Goal: Find specific page/section: Find specific page/section

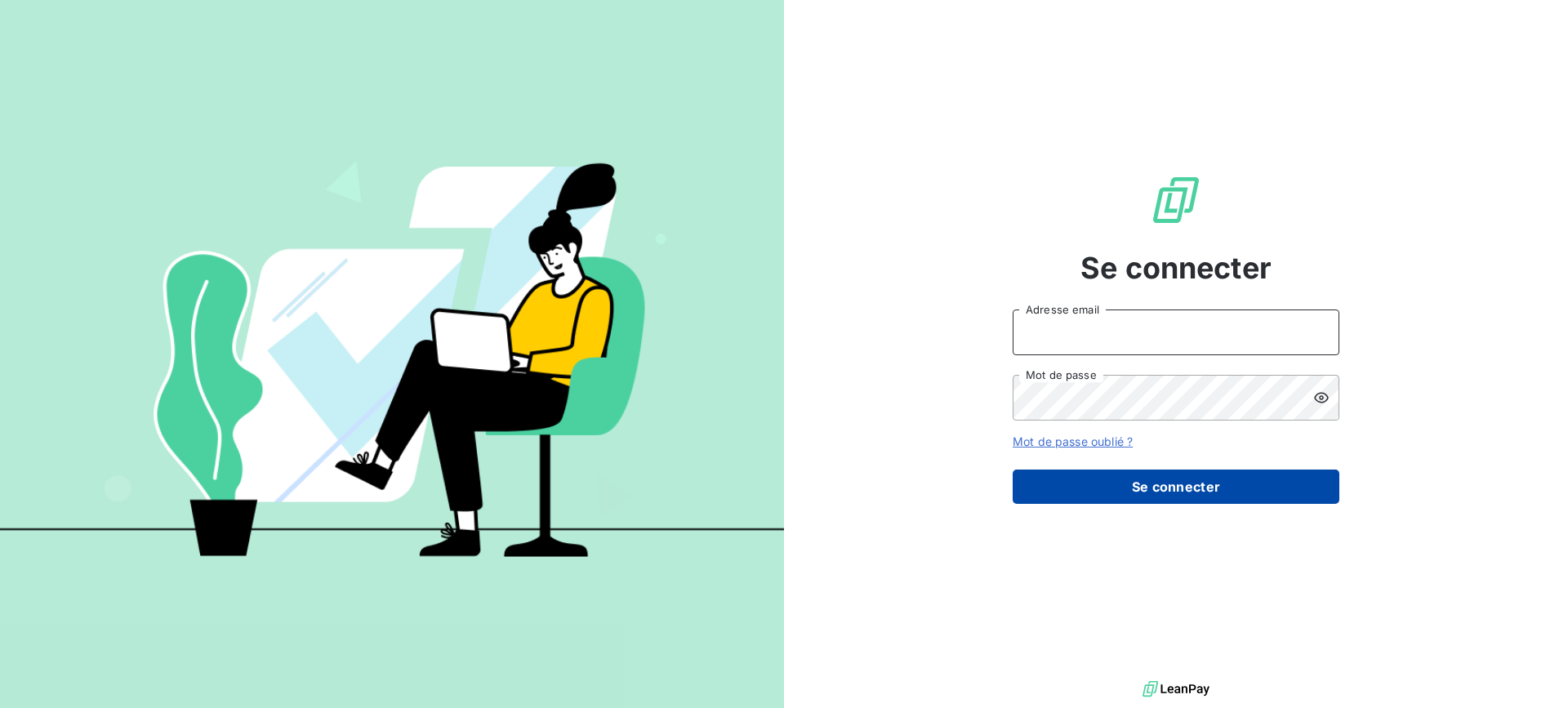
type input "[EMAIL_ADDRESS][DOMAIN_NAME]"
click at [1111, 479] on button "Se connecter" at bounding box center [1176, 486] width 326 height 34
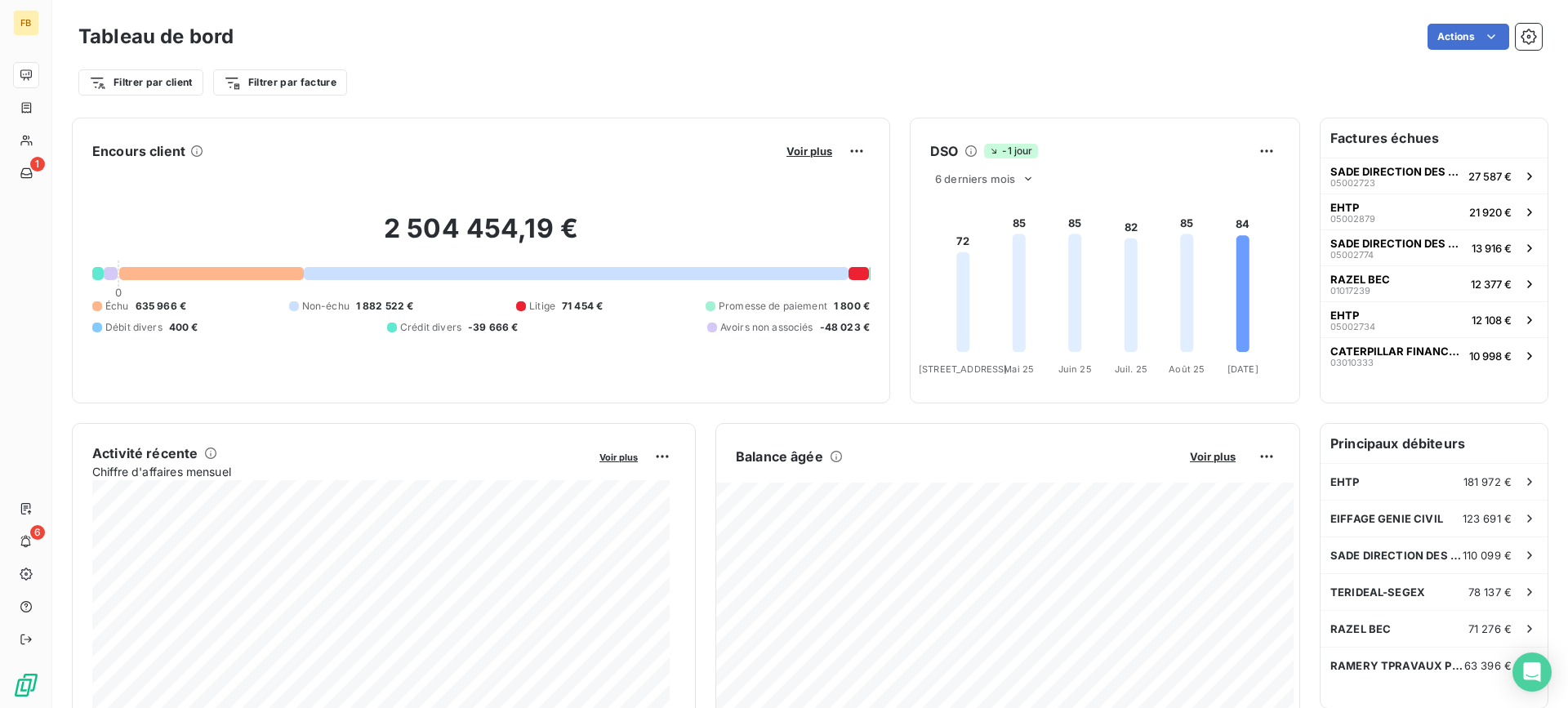
click at [879, 63] on div "Filtrer par client Filtrer par facture" at bounding box center [810, 75] width 1463 height 44
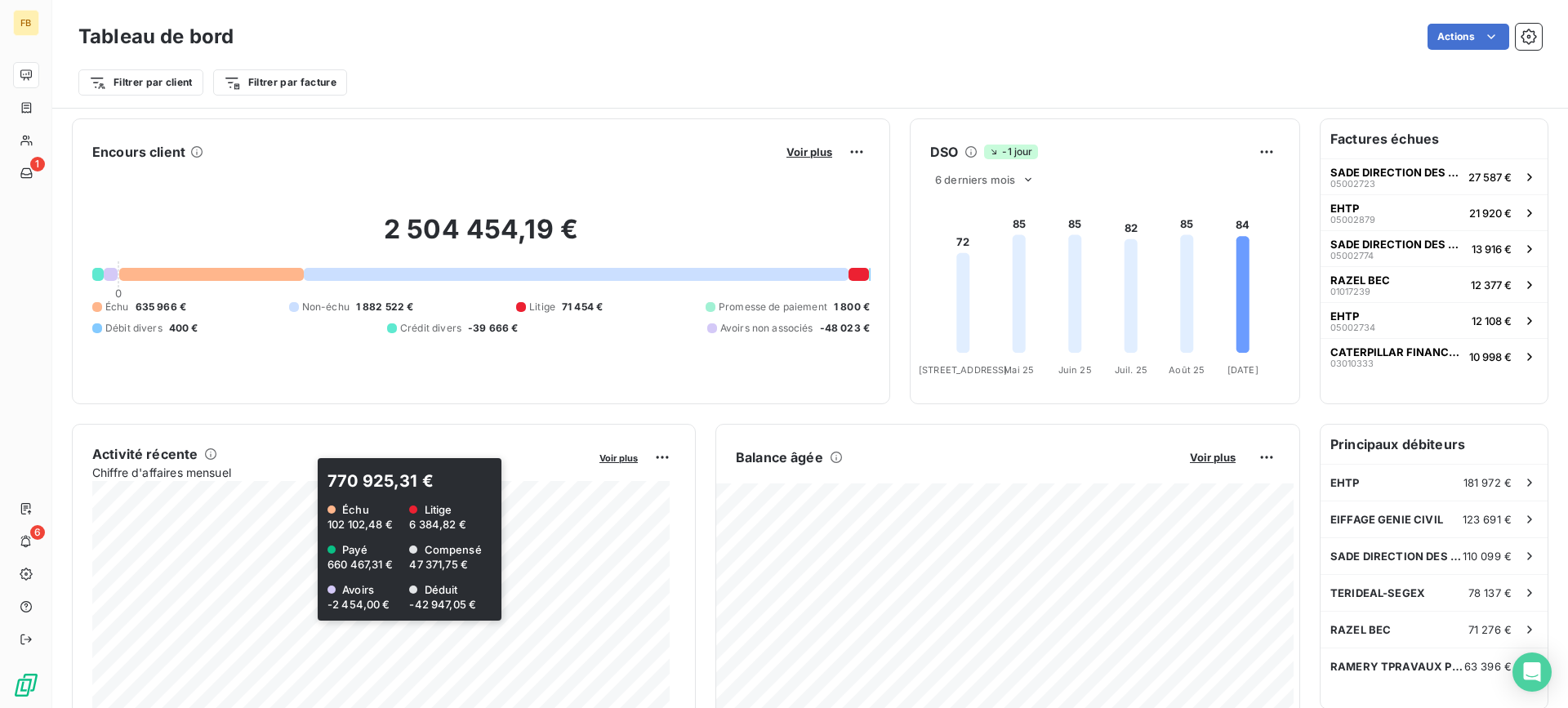
scroll to position [83, 0]
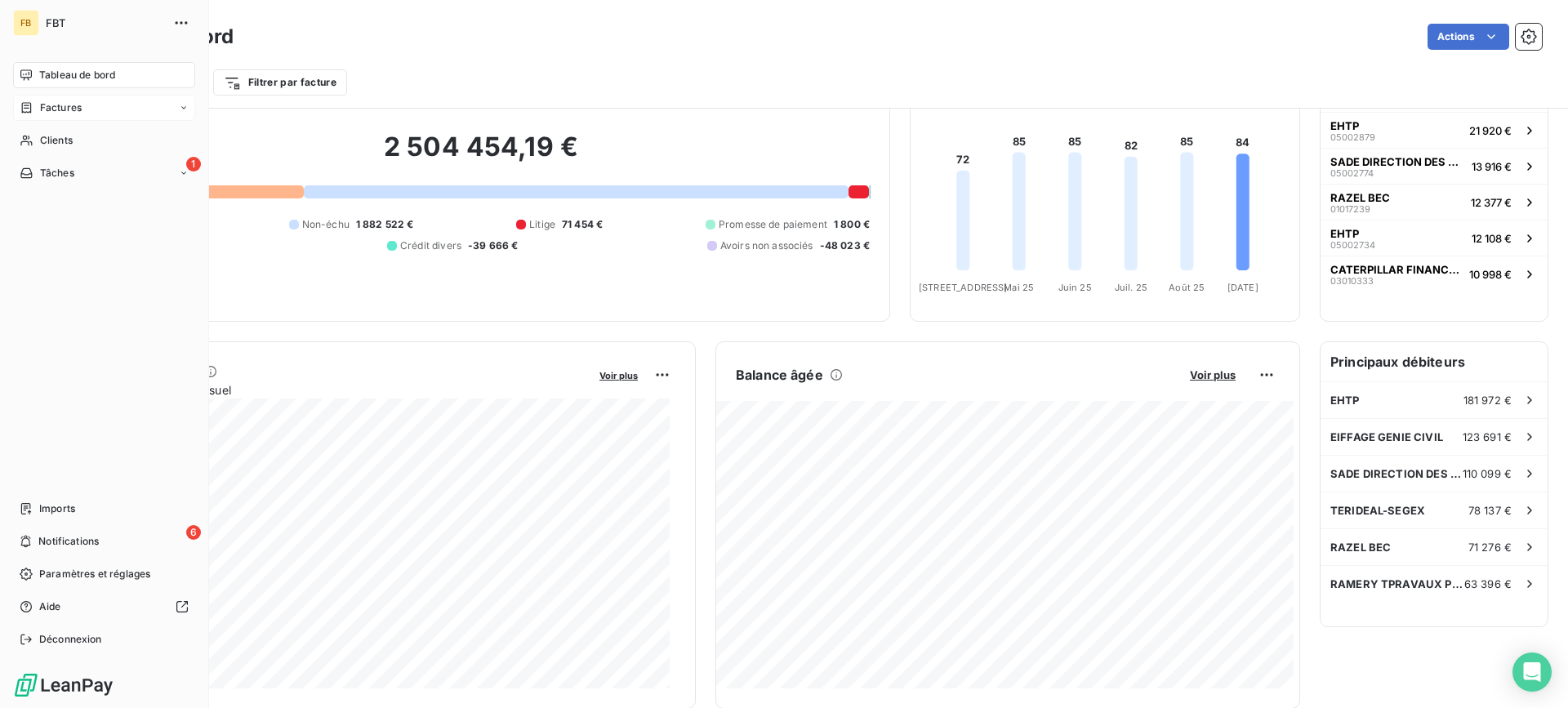
click at [47, 118] on div "Factures" at bounding box center [105, 107] width 182 height 26
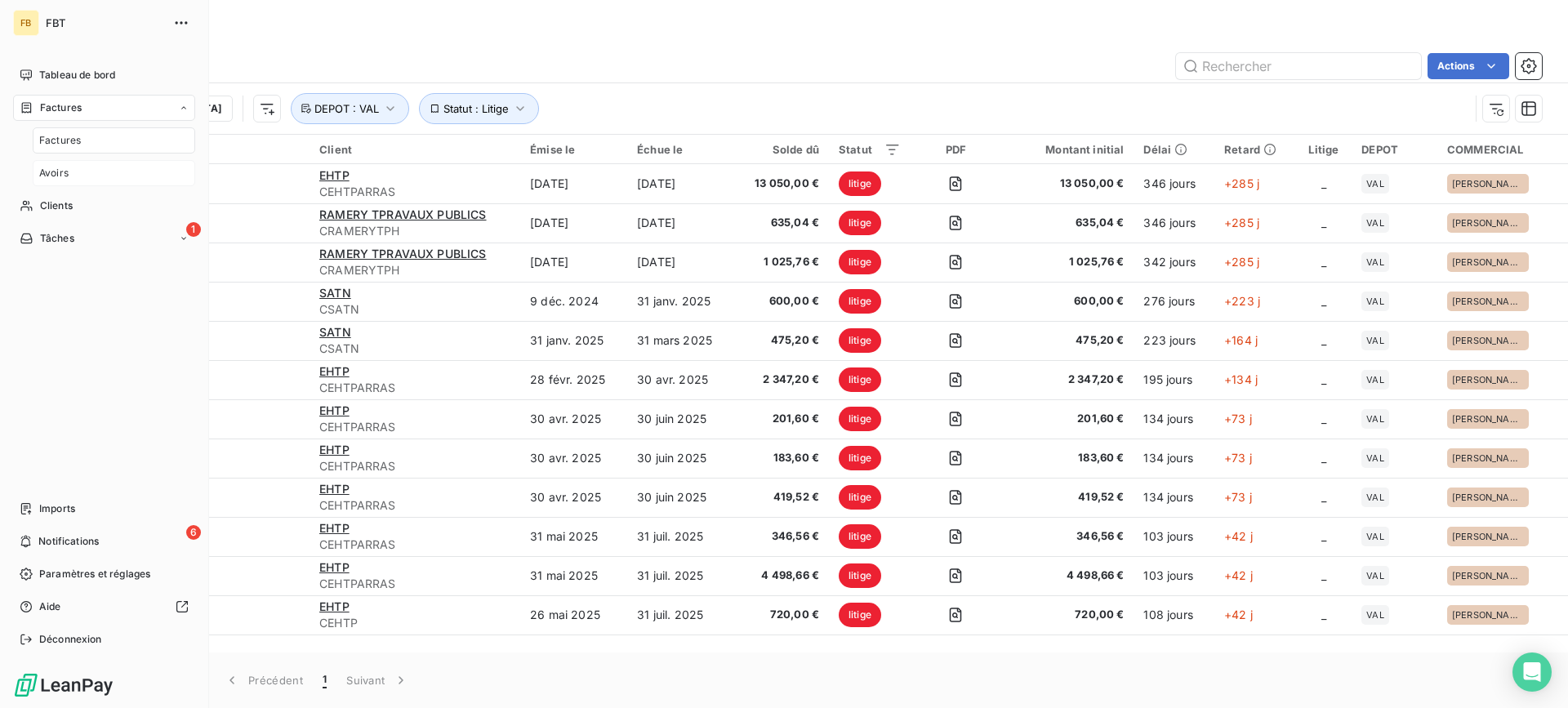
click at [56, 168] on span "Avoirs" at bounding box center [54, 173] width 29 height 15
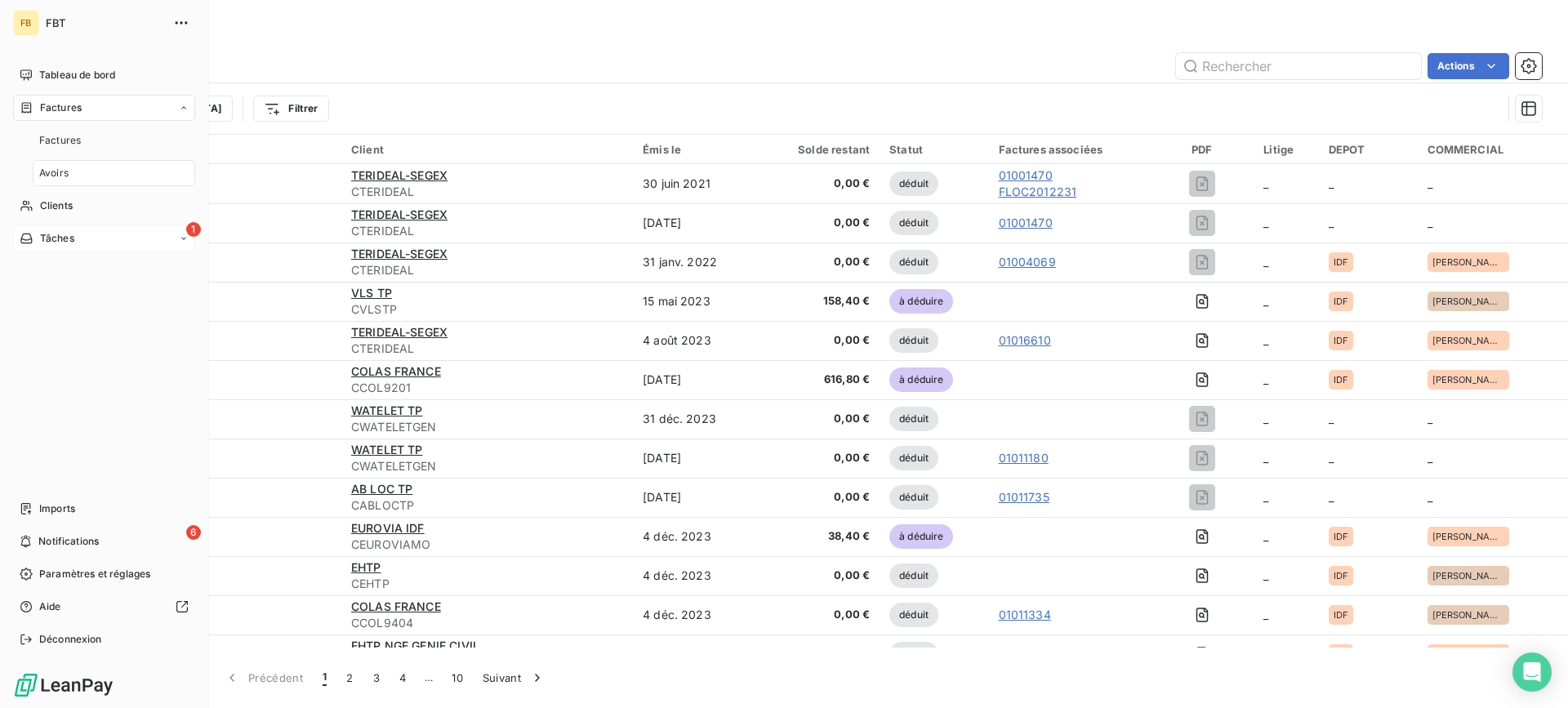
click at [52, 243] on span "Tâches" at bounding box center [57, 239] width 34 height 15
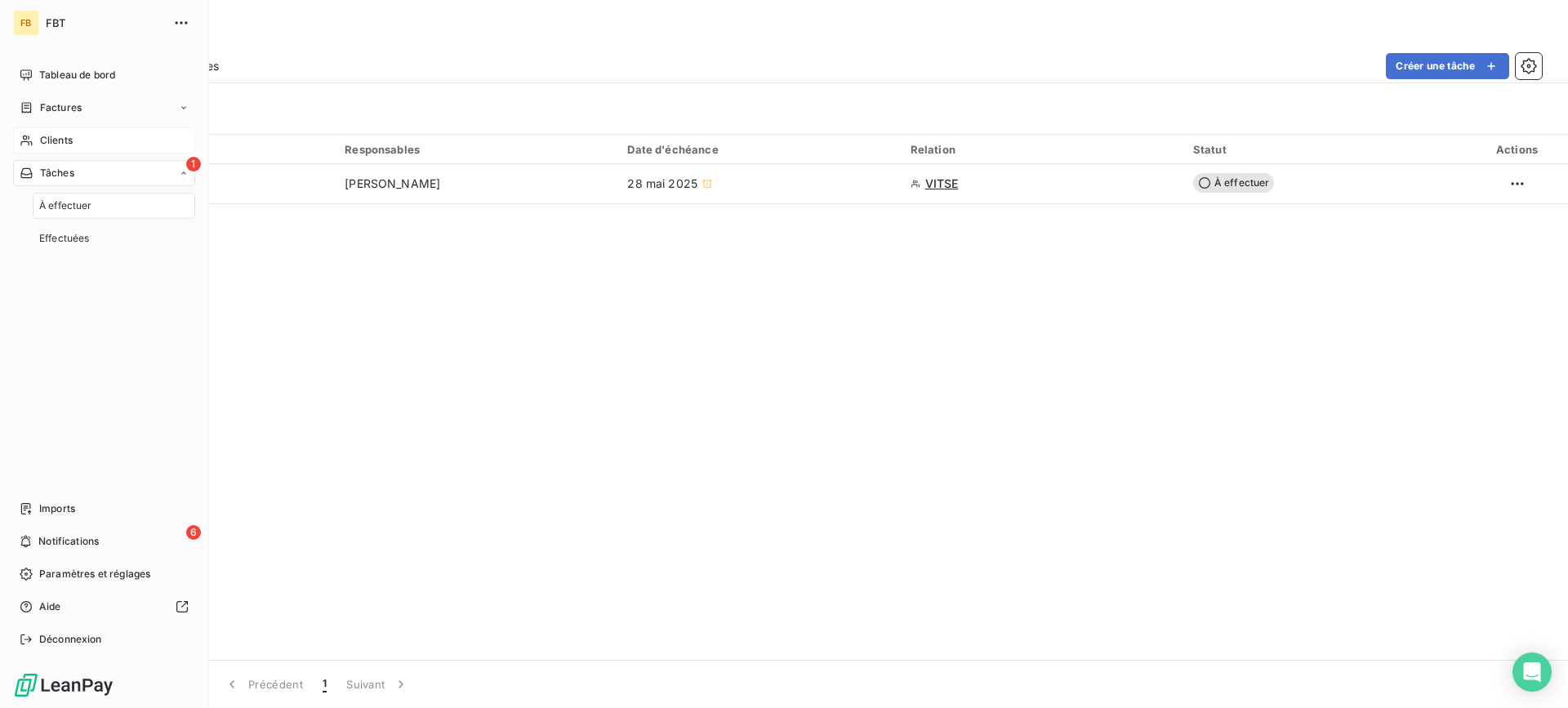
click at [82, 148] on div "Clients" at bounding box center [105, 140] width 182 height 26
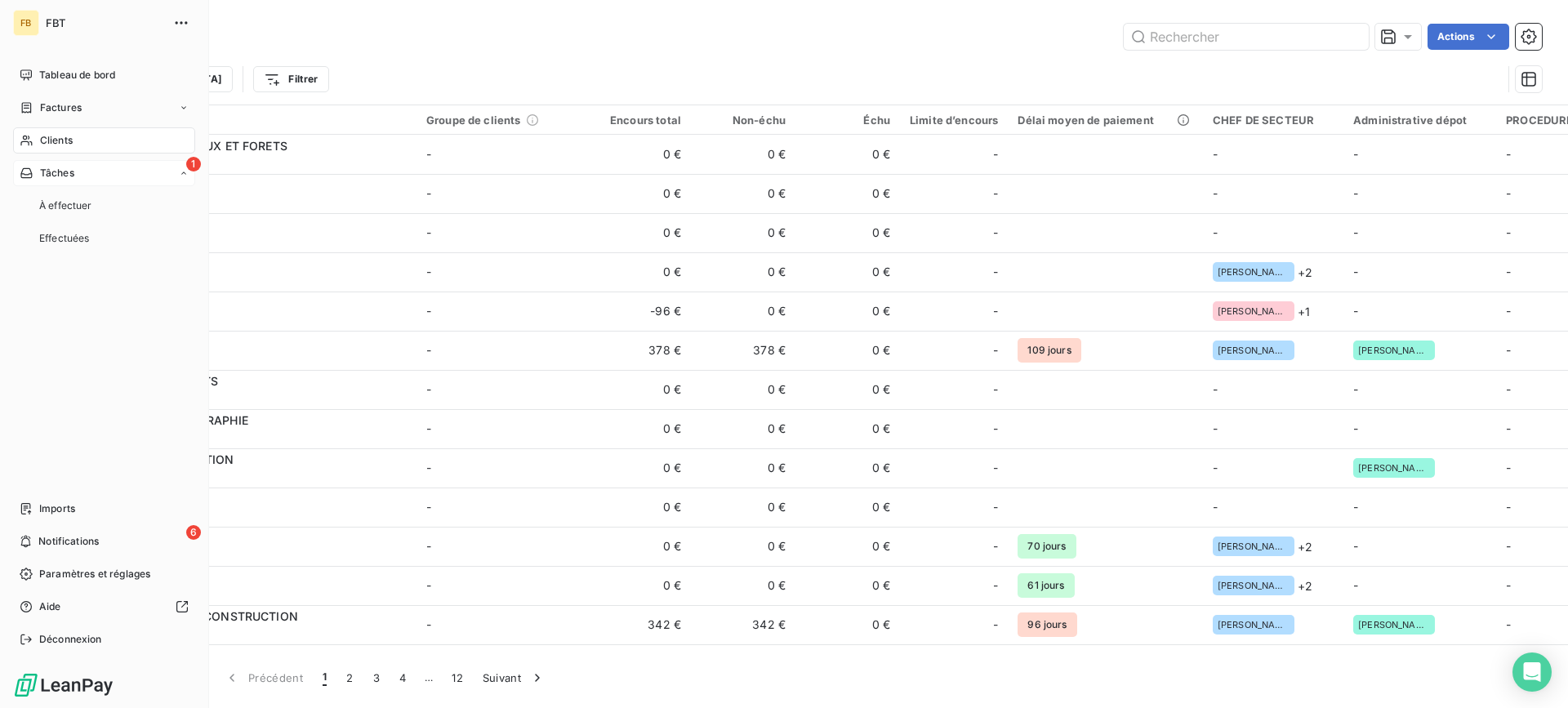
click at [73, 172] on span "Tâches" at bounding box center [57, 173] width 34 height 15
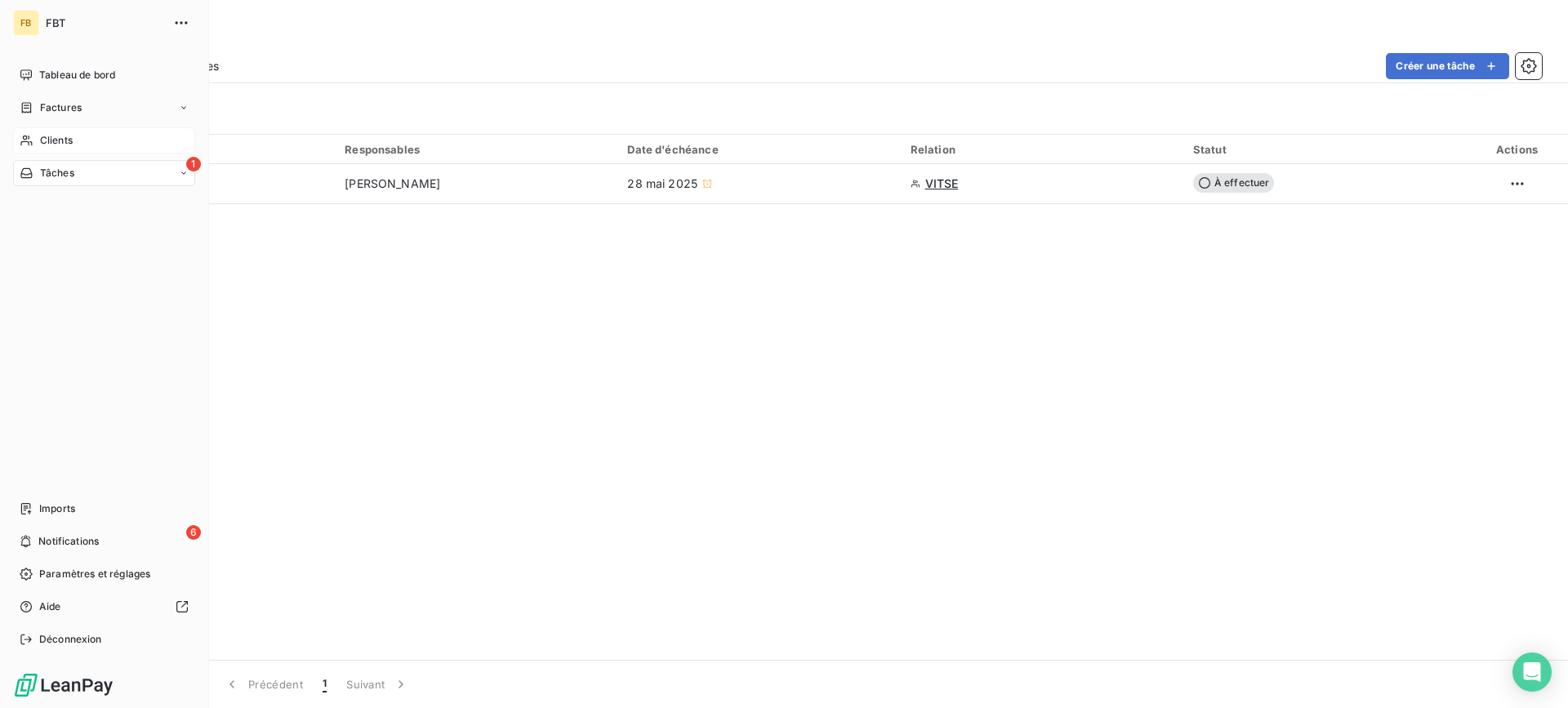
click at [70, 148] on div "Clients" at bounding box center [105, 140] width 182 height 26
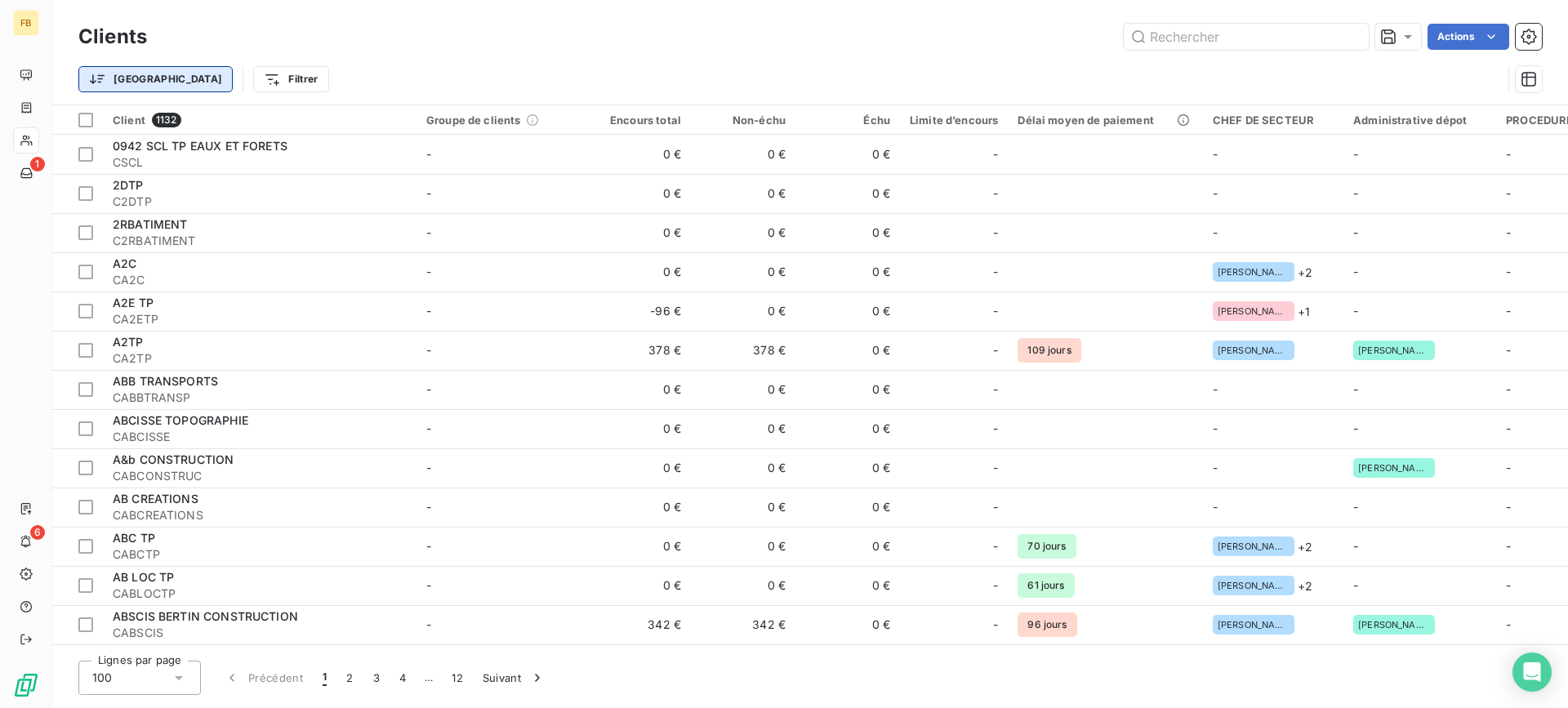
click at [123, 76] on html "FB 1 6 Clients Actions Trier Filtrer Client 1132 Groupe de clients Encours tota…" at bounding box center [784, 354] width 1568 height 708
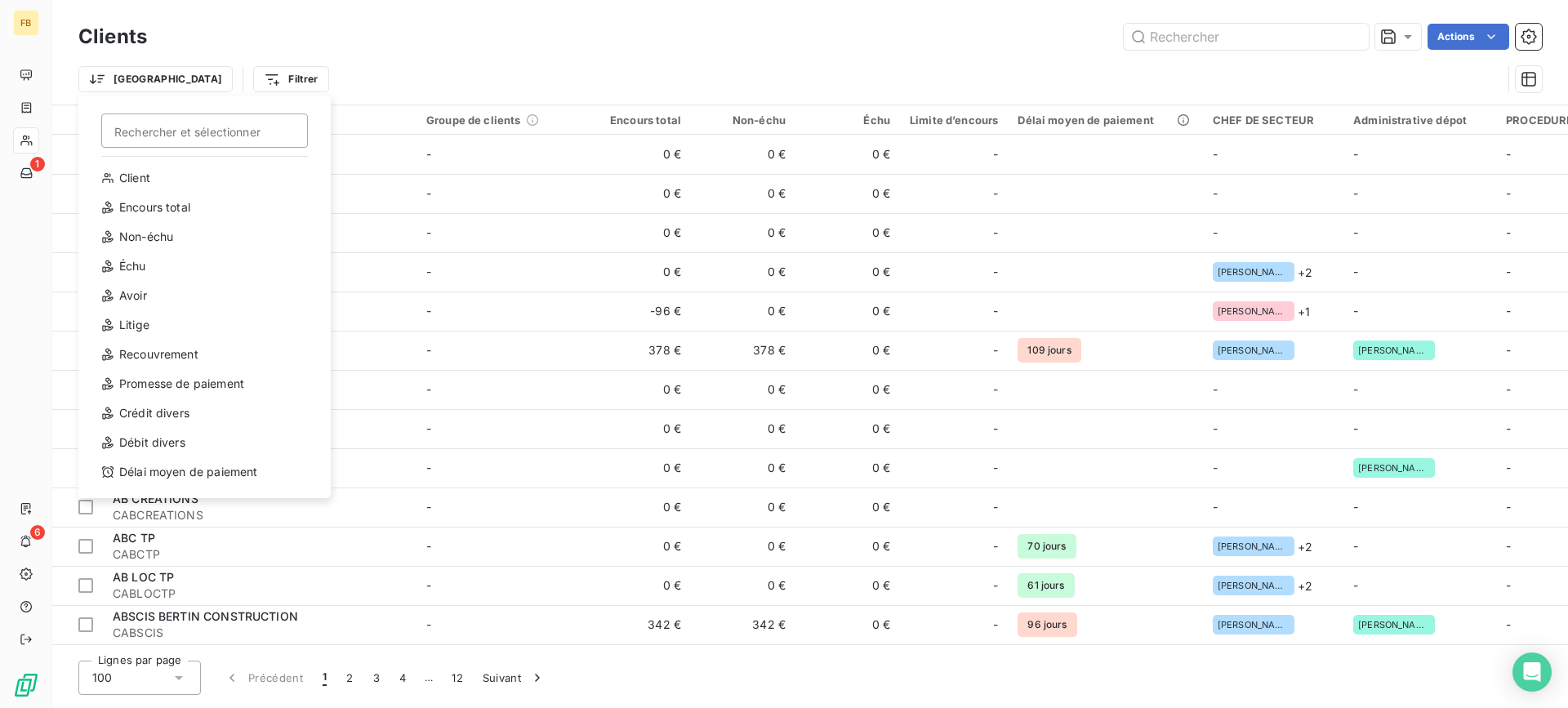
click at [121, 77] on html "FB 1 6 Clients Actions Trier Rechercher et sélectionner Client Encours total No…" at bounding box center [784, 354] width 1568 height 708
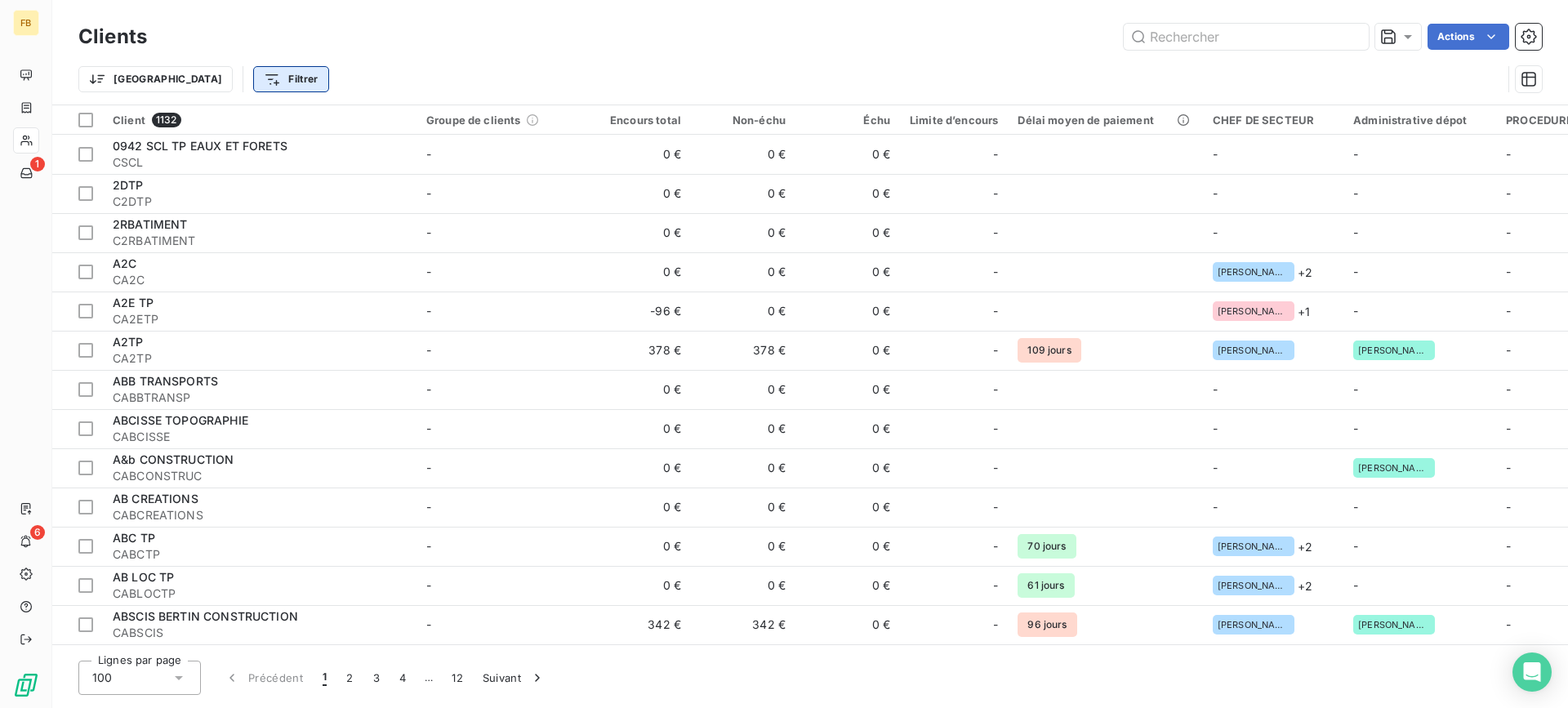
click at [170, 78] on html "FB 1 6 Clients Actions Trier Filtrer Client 1132 Groupe de clients Encours tota…" at bounding box center [784, 354] width 1568 height 708
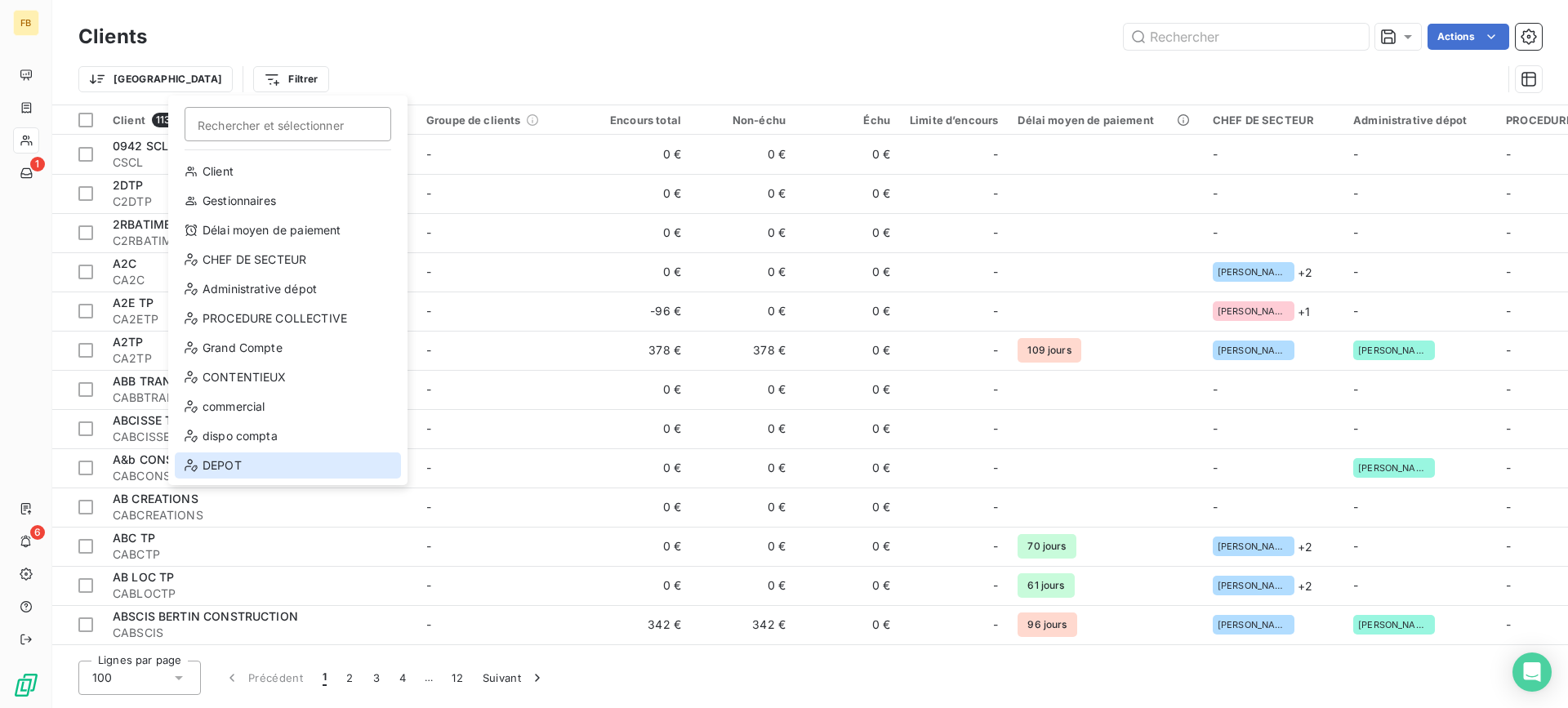
click at [189, 476] on div "DEPOT" at bounding box center [288, 465] width 226 height 26
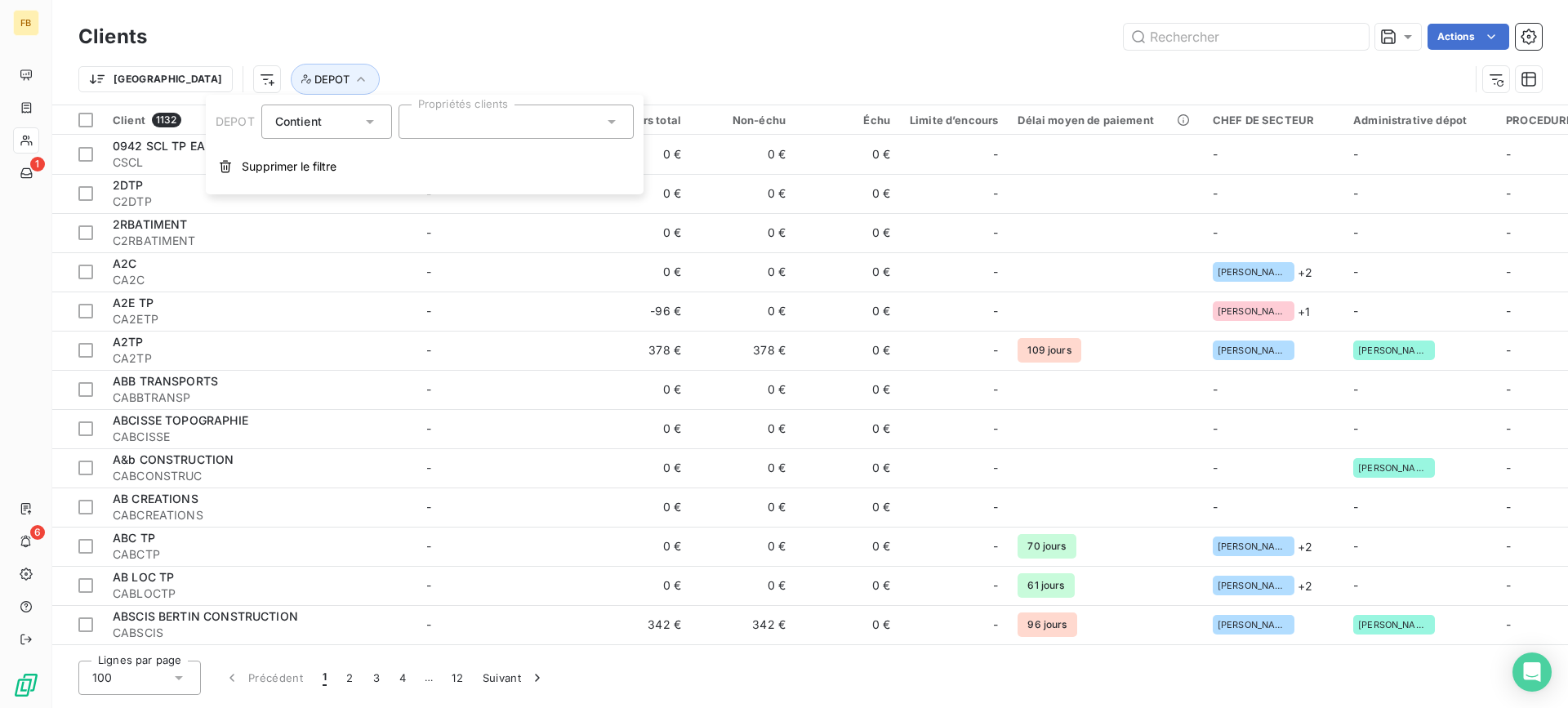
click at [353, 121] on div "Contient" at bounding box center [318, 121] width 86 height 23
click at [361, 121] on icon at bounding box center [370, 122] width 17 height 17
click at [442, 121] on div at bounding box center [515, 121] width 235 height 34
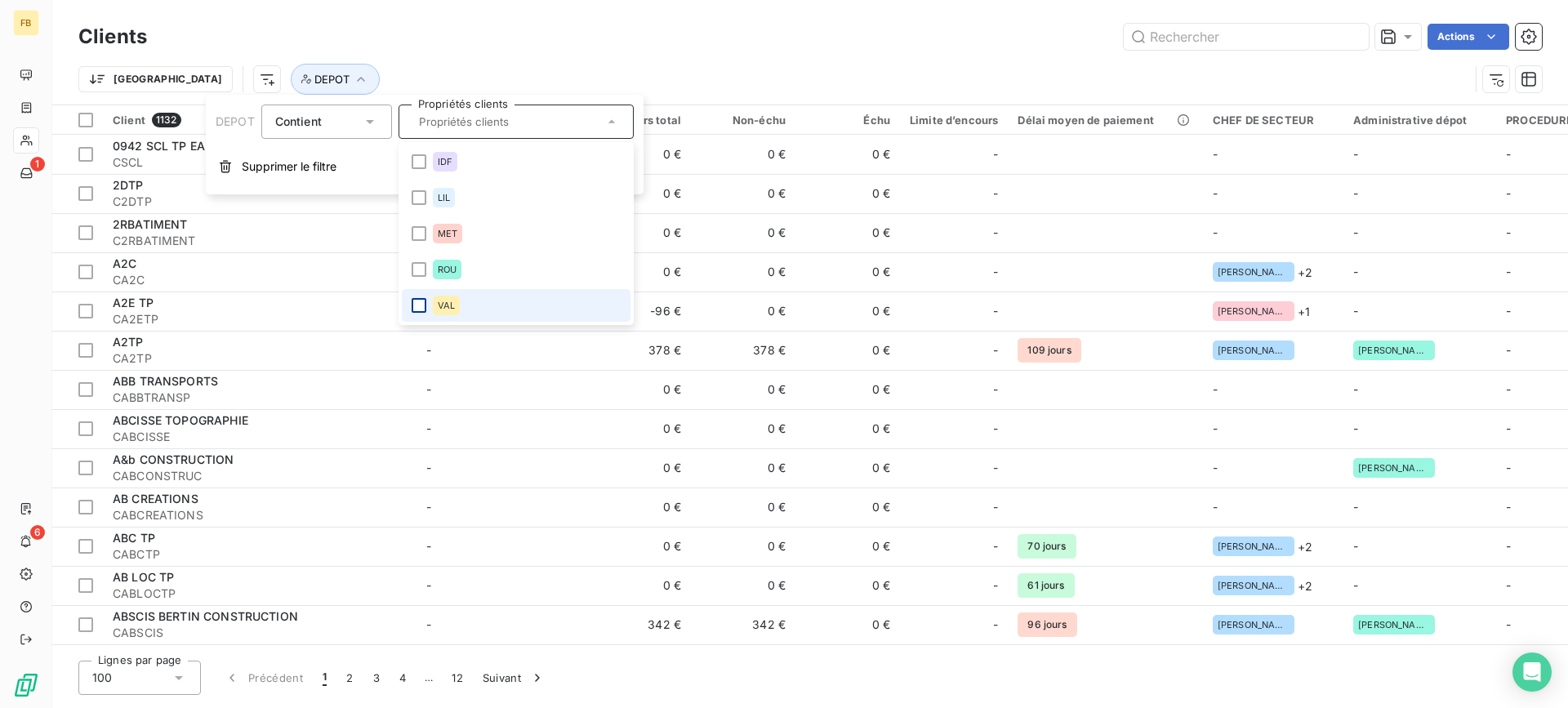
click at [418, 310] on div at bounding box center [419, 305] width 15 height 15
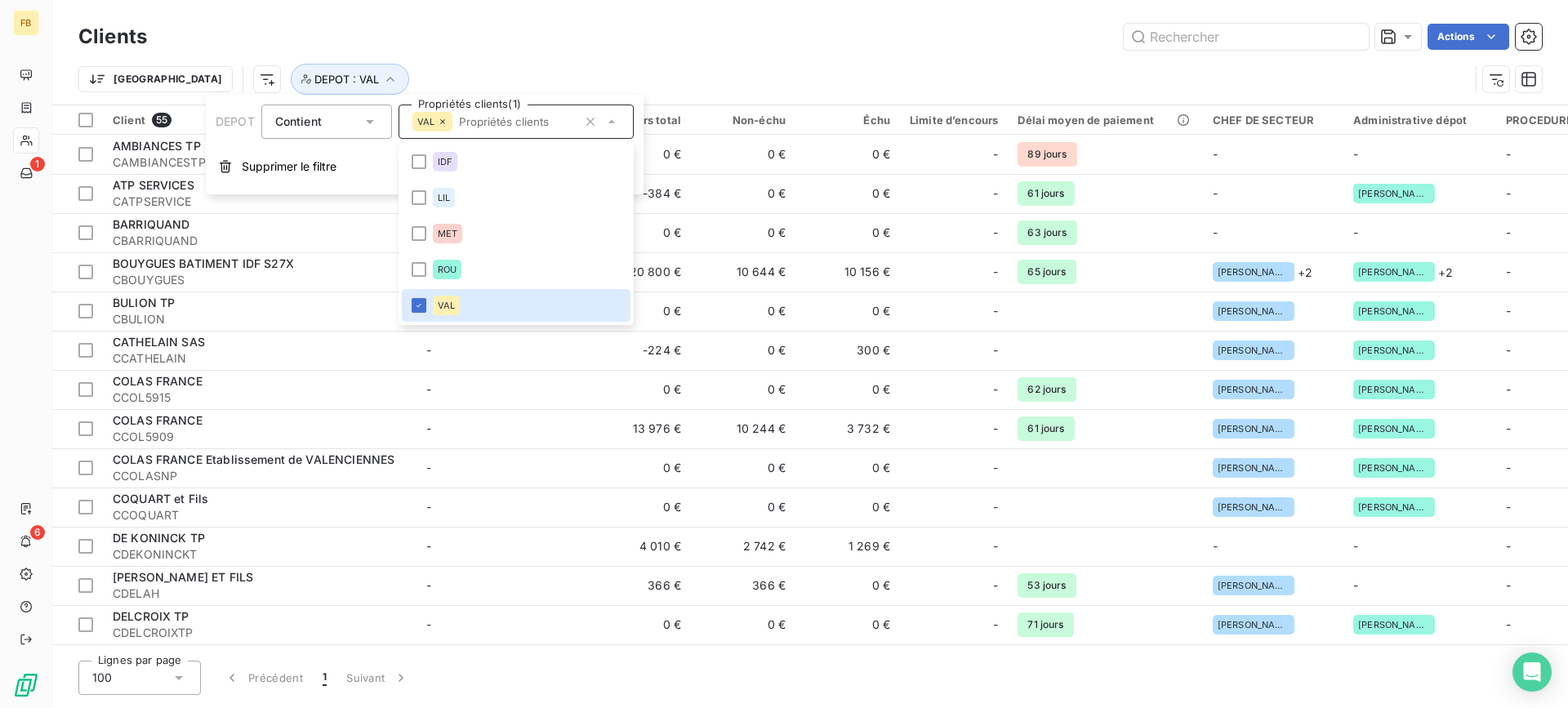
click at [489, 74] on div "[GEOGRAPHIC_DATA] : VAL" at bounding box center [774, 79] width 1391 height 31
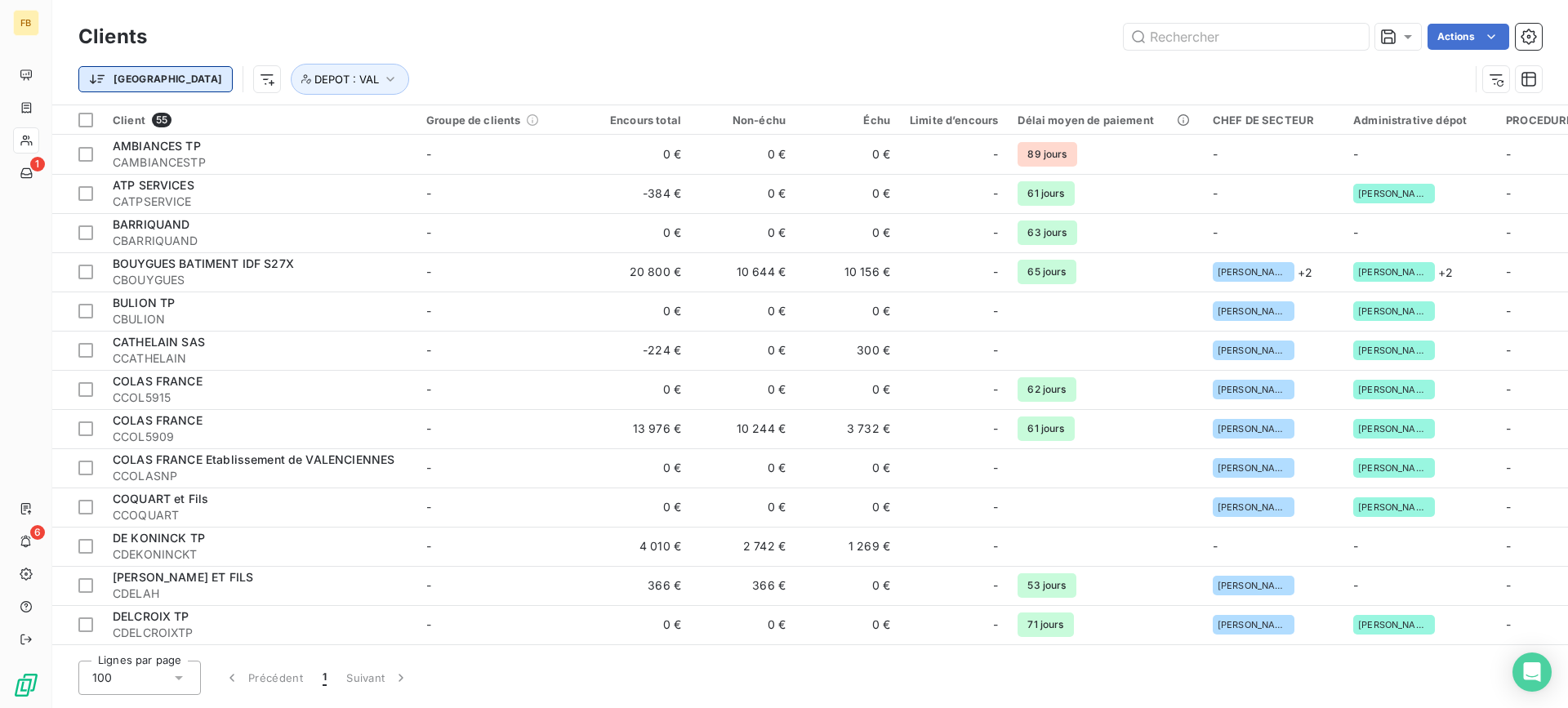
click at [131, 80] on html "FB 1 6 Clients Actions [GEOGRAPHIC_DATA] DEPOT : VAL Client 55 Groupe de client…" at bounding box center [784, 354] width 1568 height 708
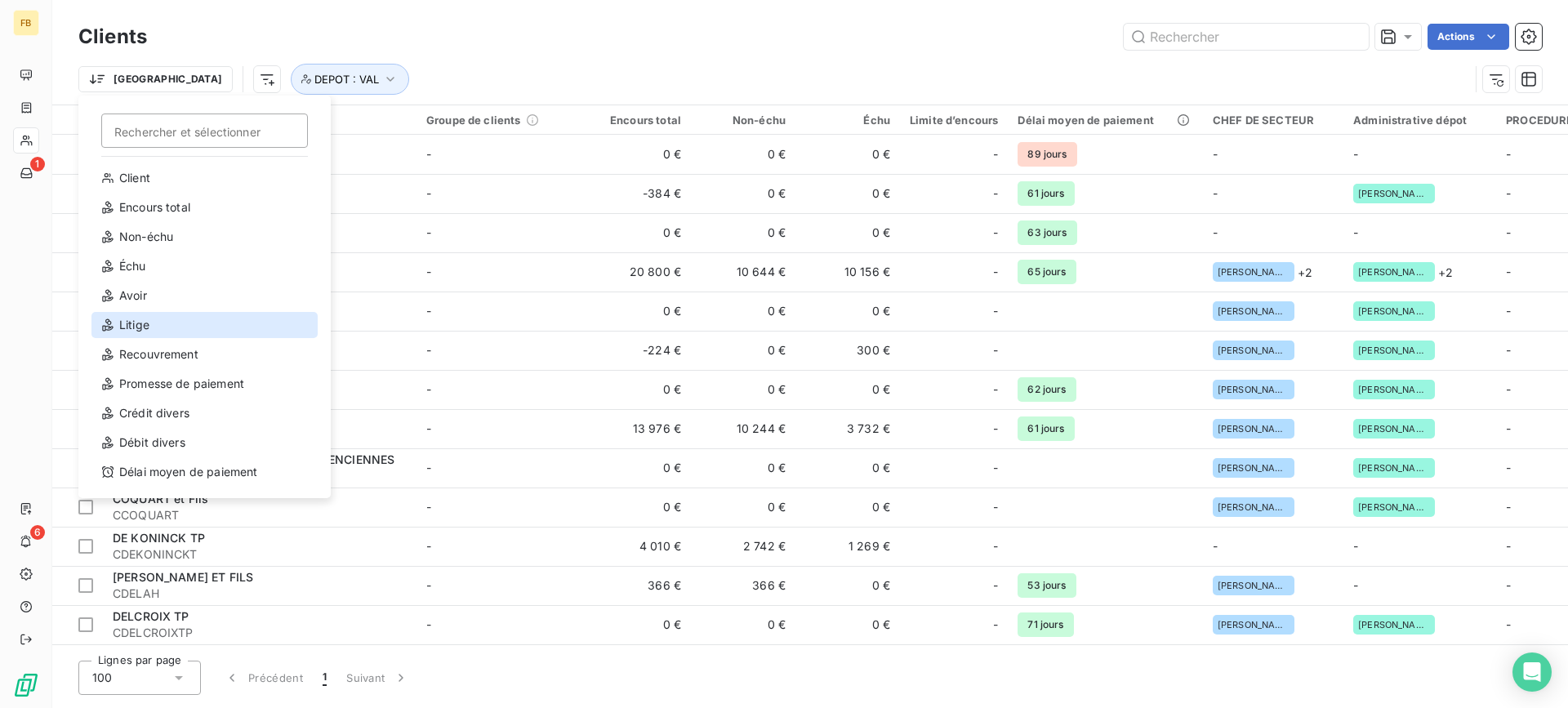
click at [181, 321] on div "Litige" at bounding box center [204, 325] width 226 height 26
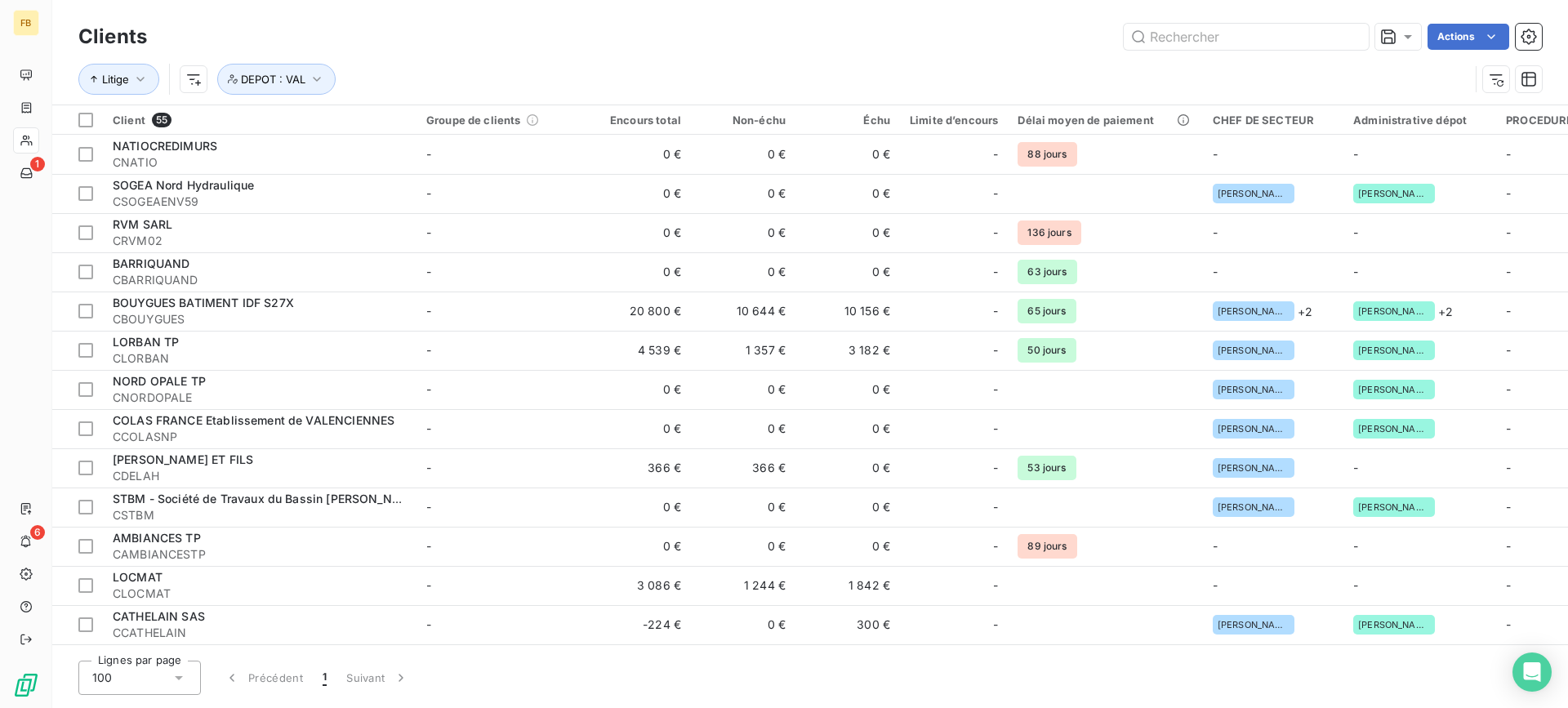
click at [646, 70] on div "Litige DEPOT : VAL" at bounding box center [774, 79] width 1391 height 31
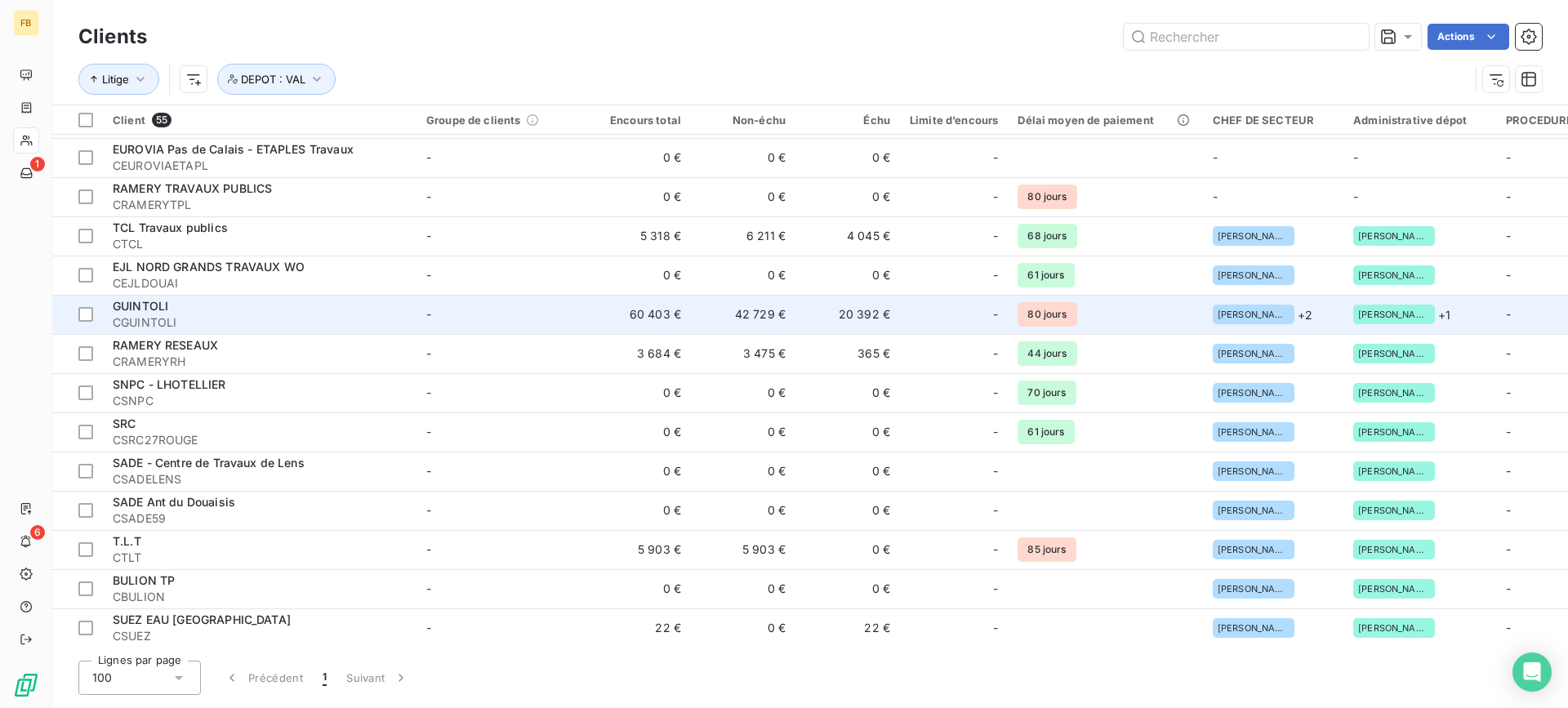
scroll to position [817, 0]
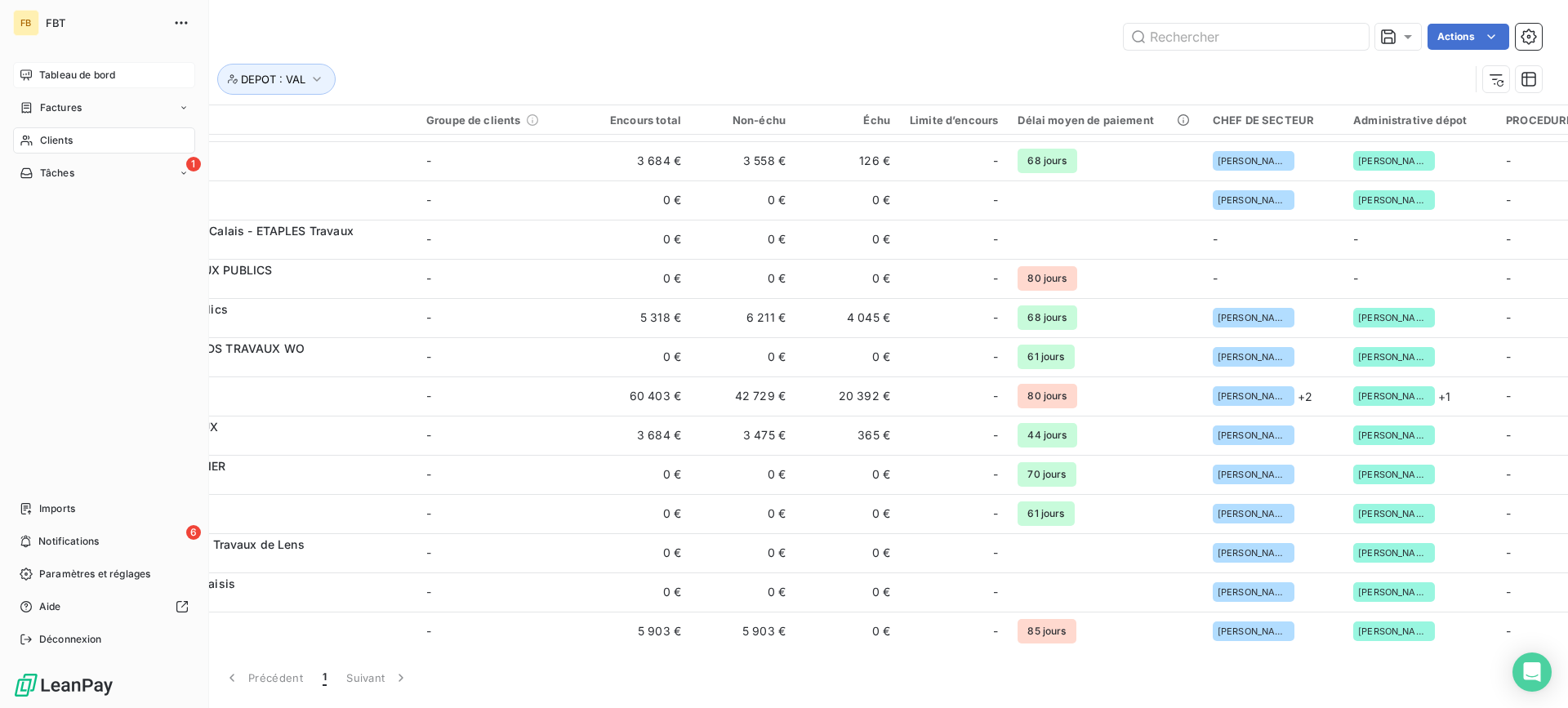
click at [54, 68] on span "Tableau de bord" at bounding box center [77, 75] width 76 height 15
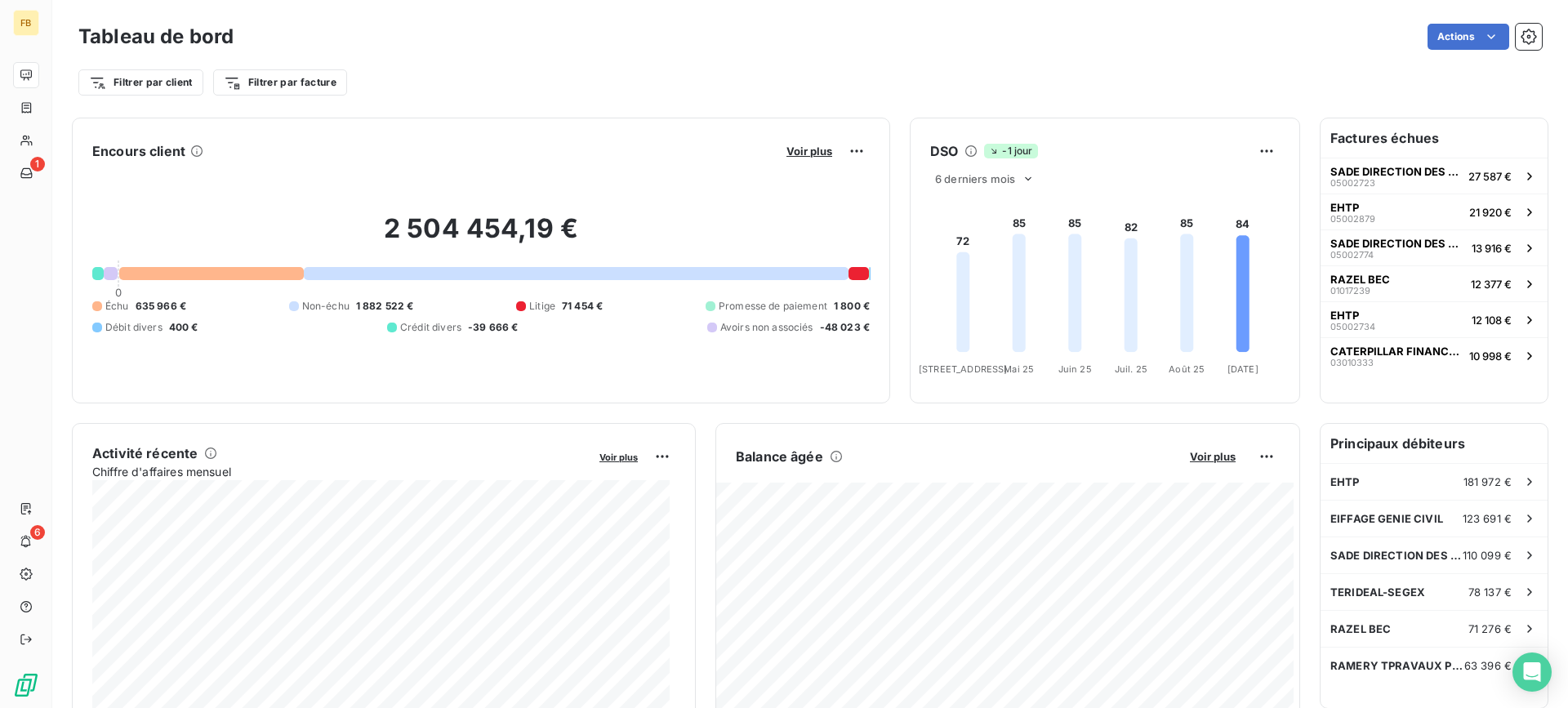
click at [787, 164] on div "2 504 454,19 € 0 Échu 635 966 € Non-échu 1 882 522 € Litige 71 454 € Promesse d…" at bounding box center [480, 274] width 777 height 219
click at [787, 152] on span "Voir plus" at bounding box center [809, 151] width 46 height 13
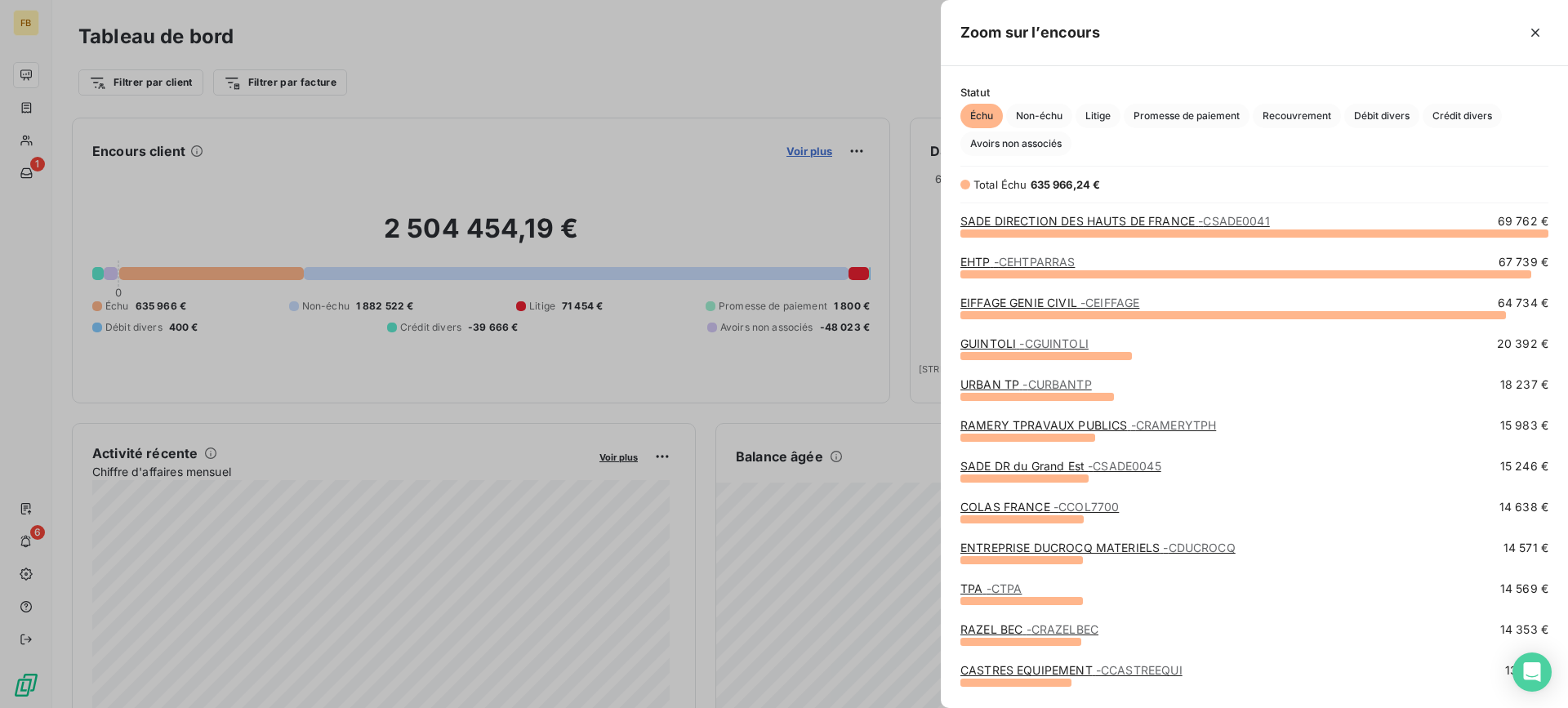
scroll to position [463, 615]
click at [787, 153] on div at bounding box center [784, 354] width 1568 height 708
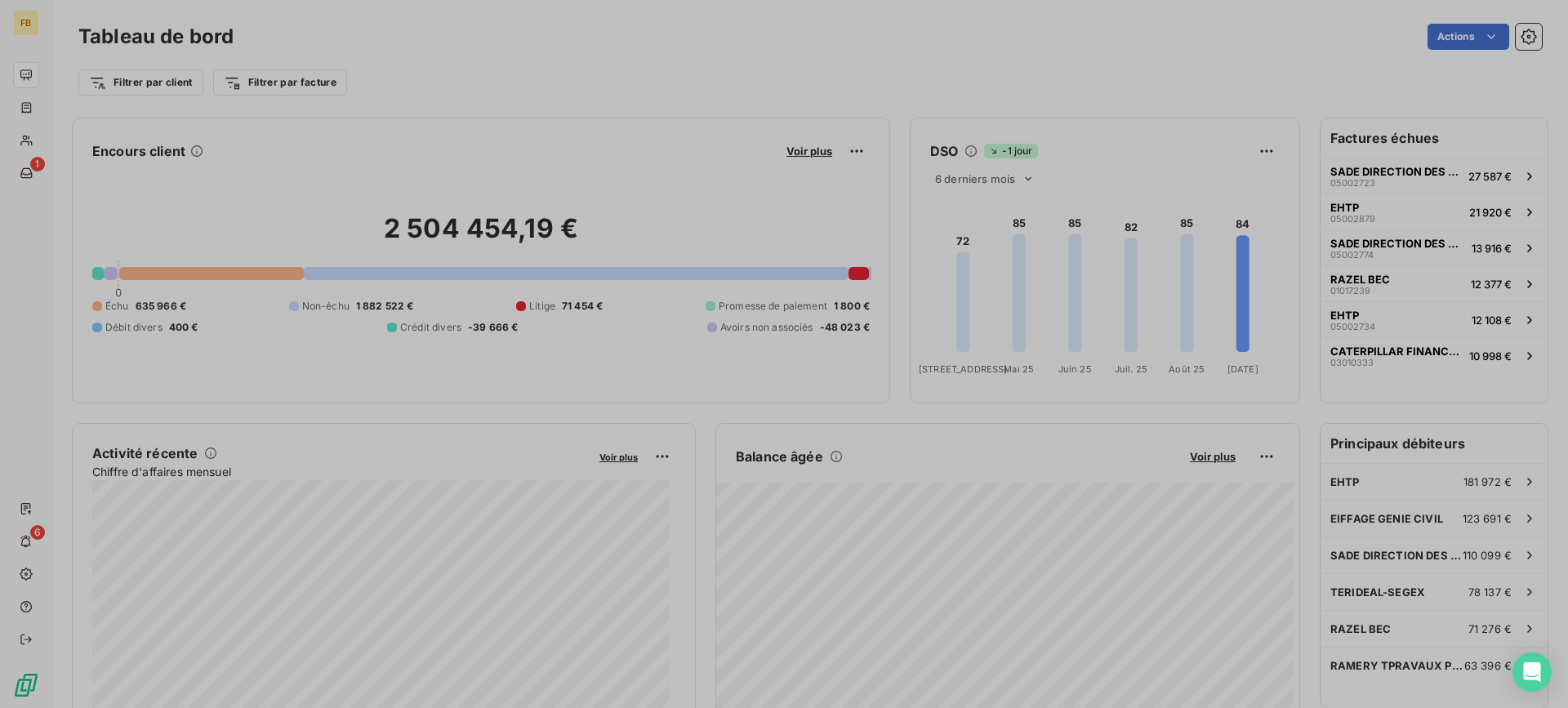
click at [787, 153] on span "Voir plus" at bounding box center [809, 151] width 46 height 13
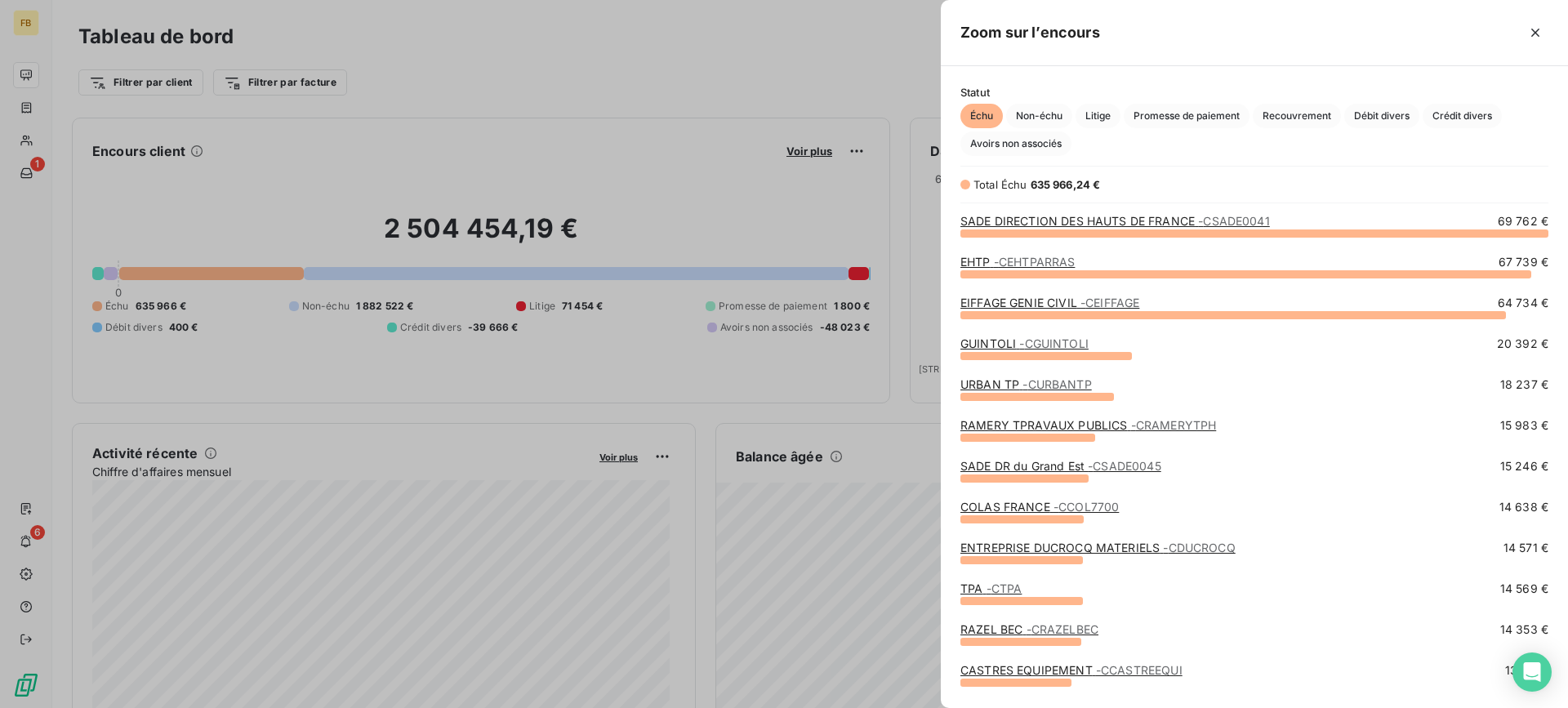
click at [783, 153] on div at bounding box center [784, 354] width 1568 height 708
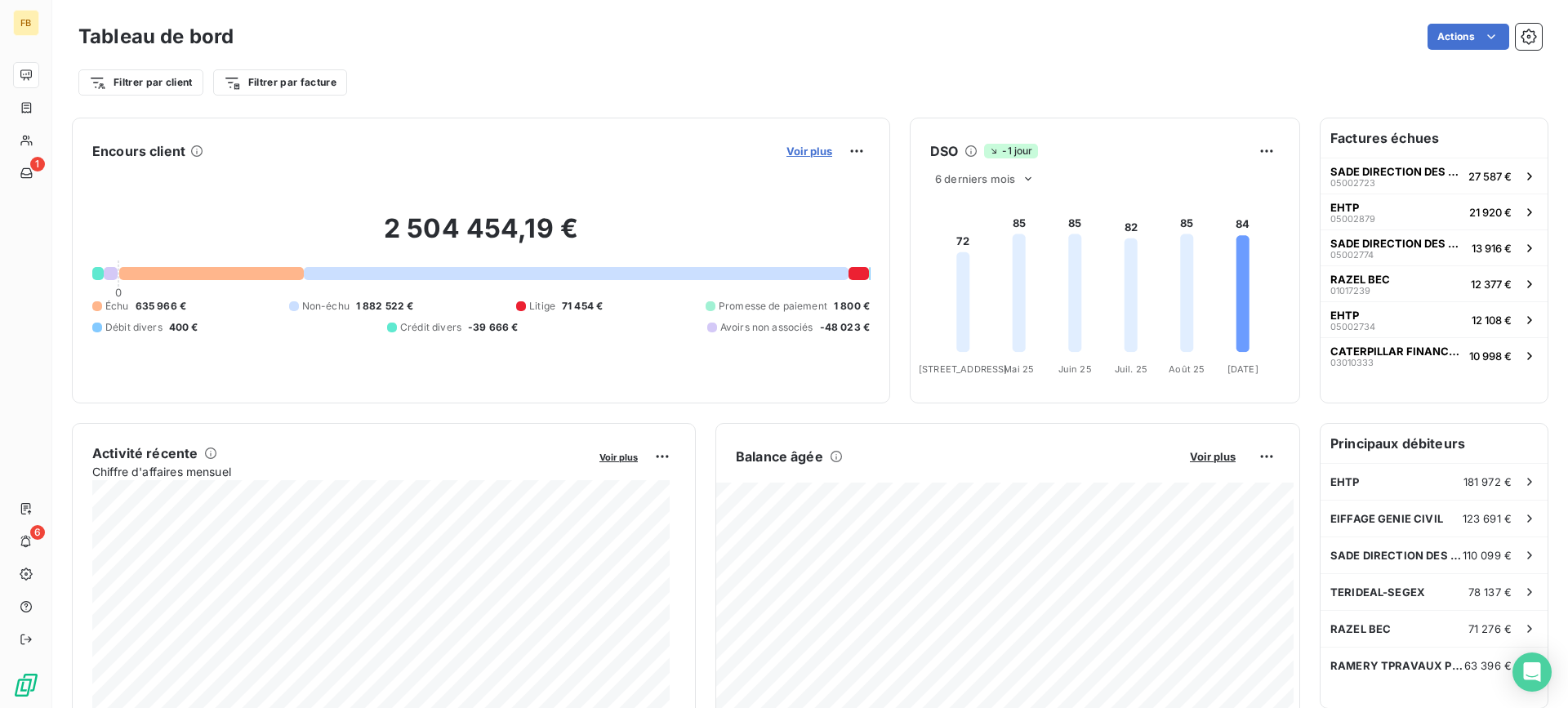
click at [823, 146] on button "Voir plus" at bounding box center [809, 151] width 55 height 15
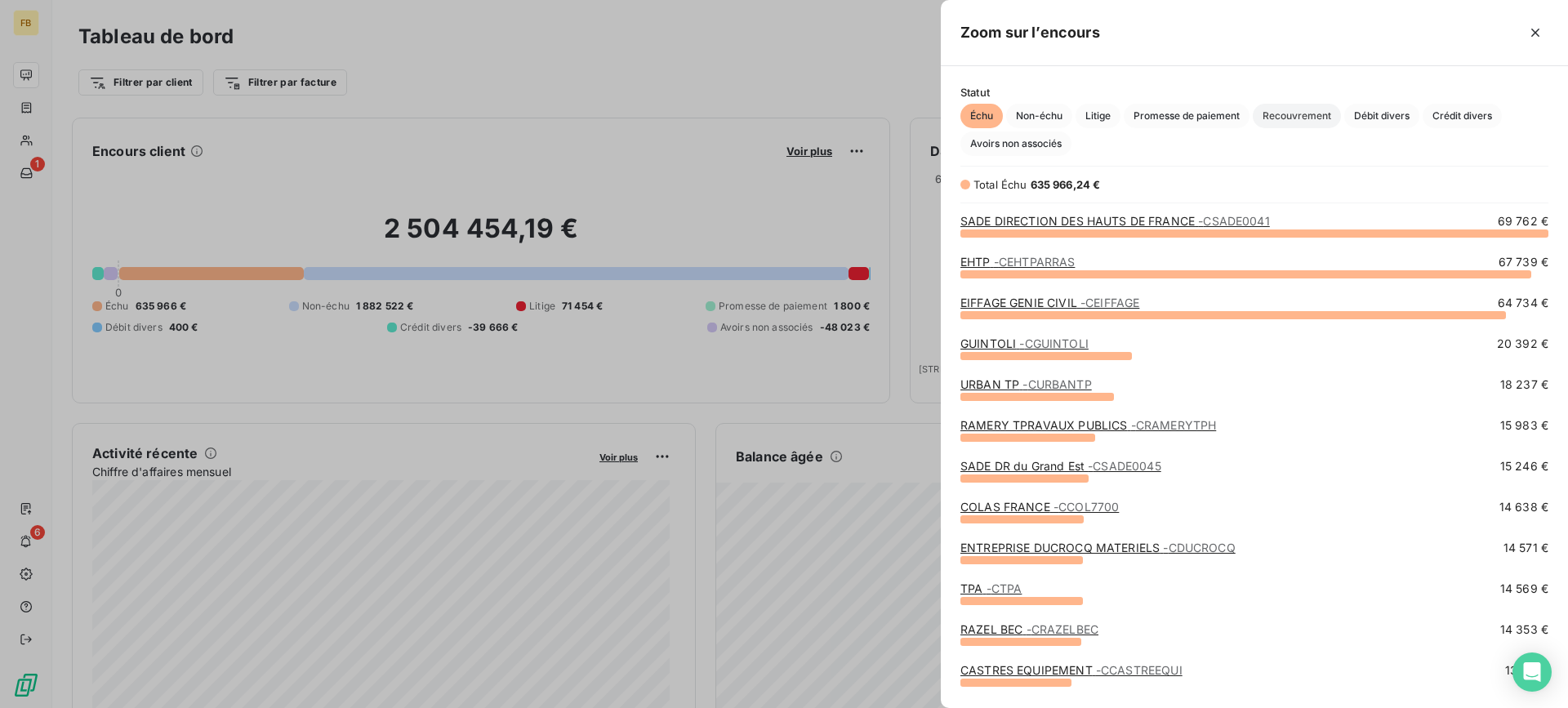
click at [1291, 121] on span "Recouvrement" at bounding box center [1296, 115] width 88 height 24
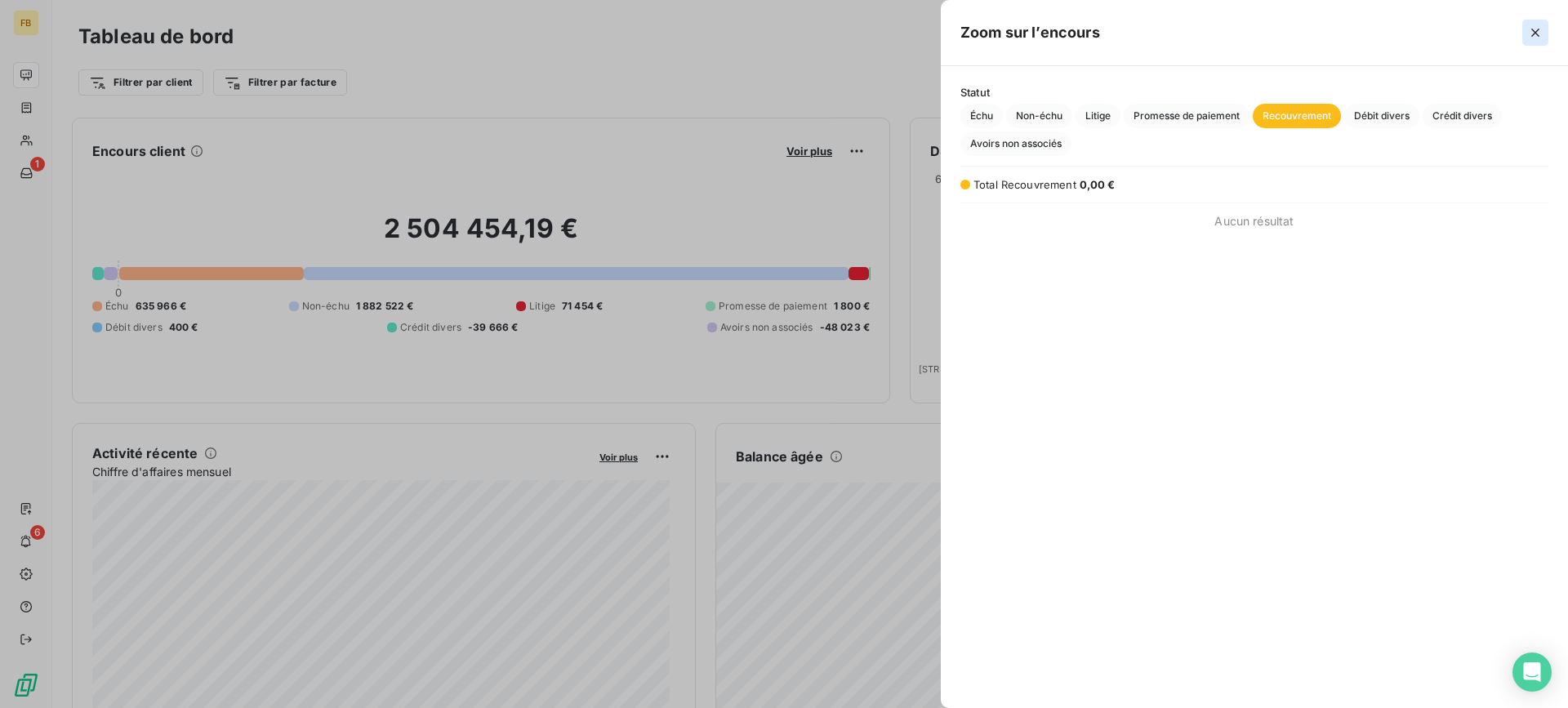
click at [1528, 36] on icon "button" at bounding box center [1535, 33] width 17 height 17
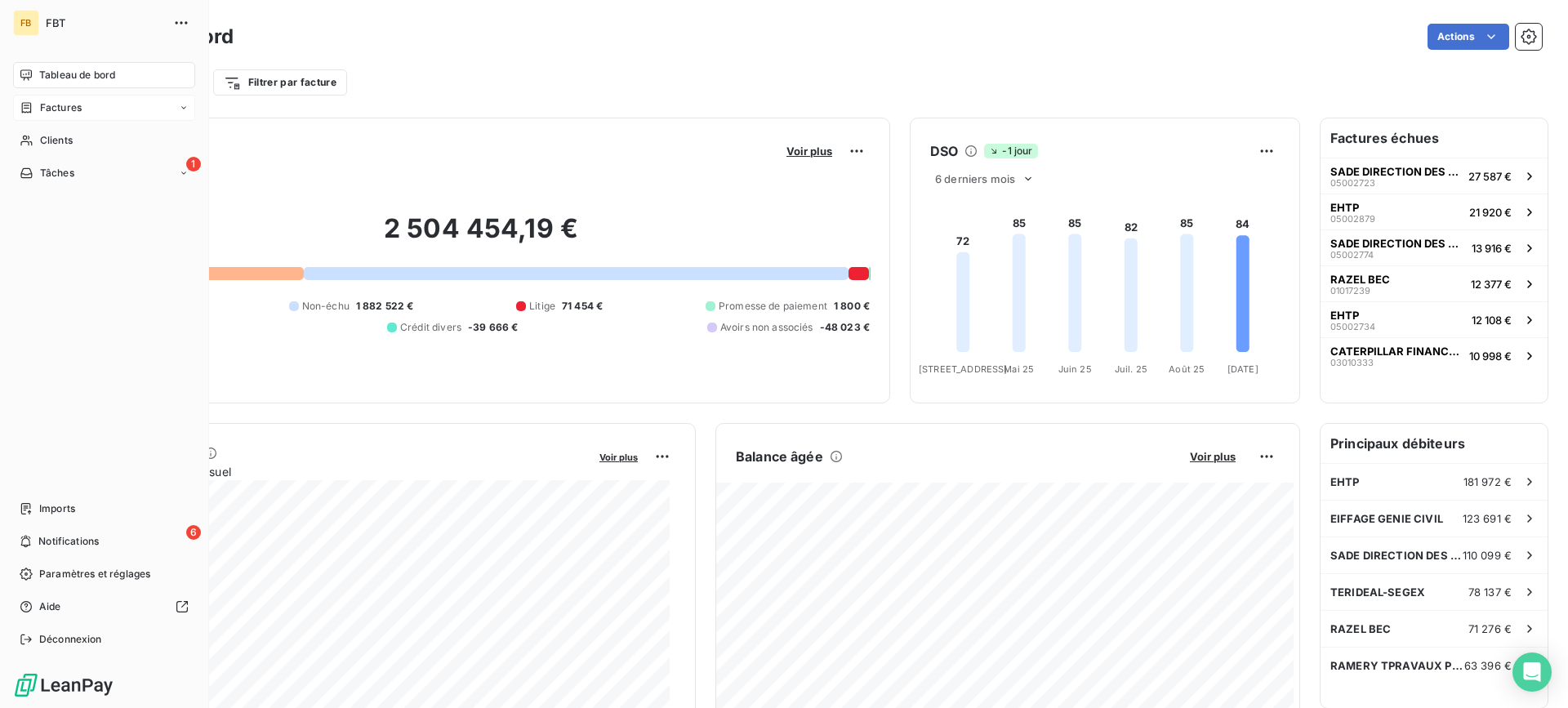
click at [42, 109] on span "Factures" at bounding box center [61, 108] width 42 height 15
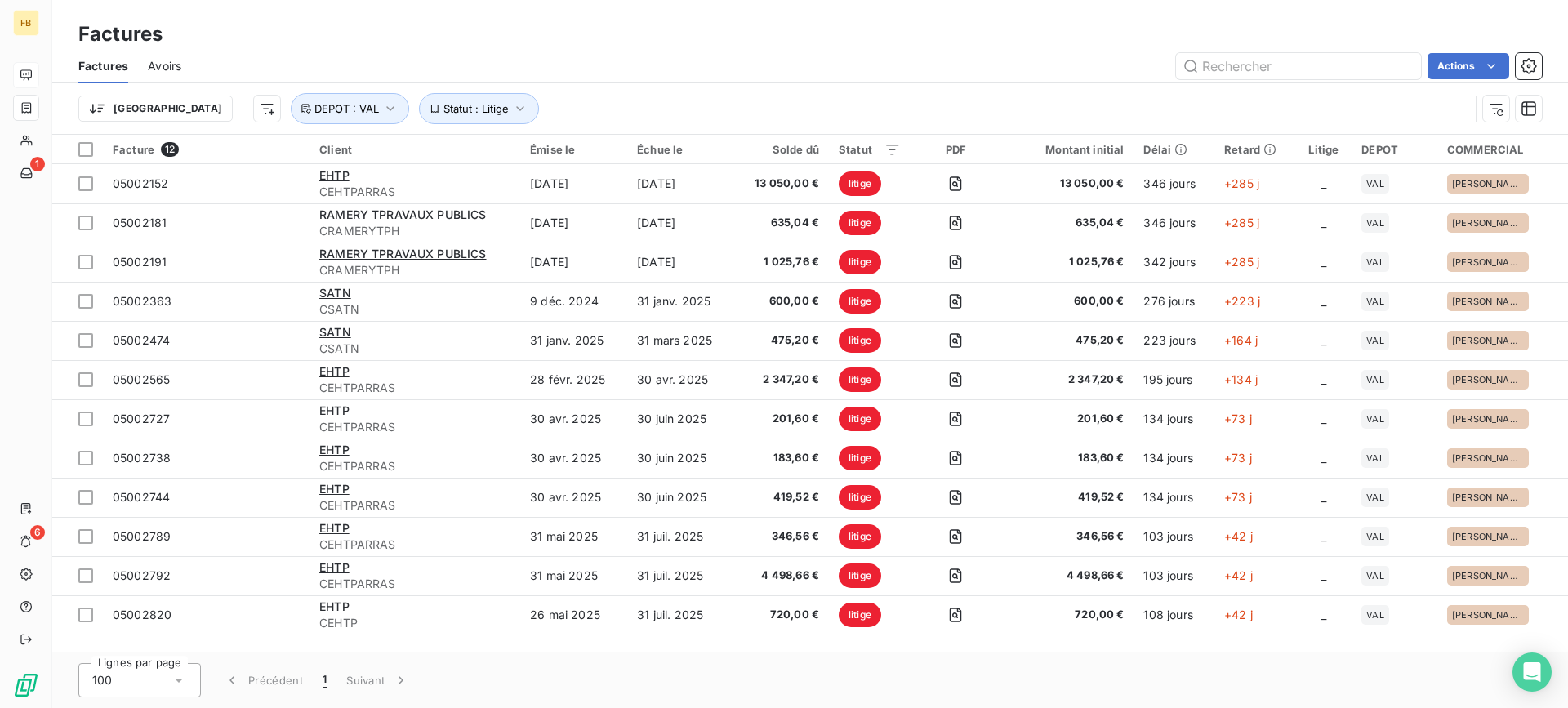
click at [163, 64] on span "Avoirs" at bounding box center [165, 66] width 33 height 17
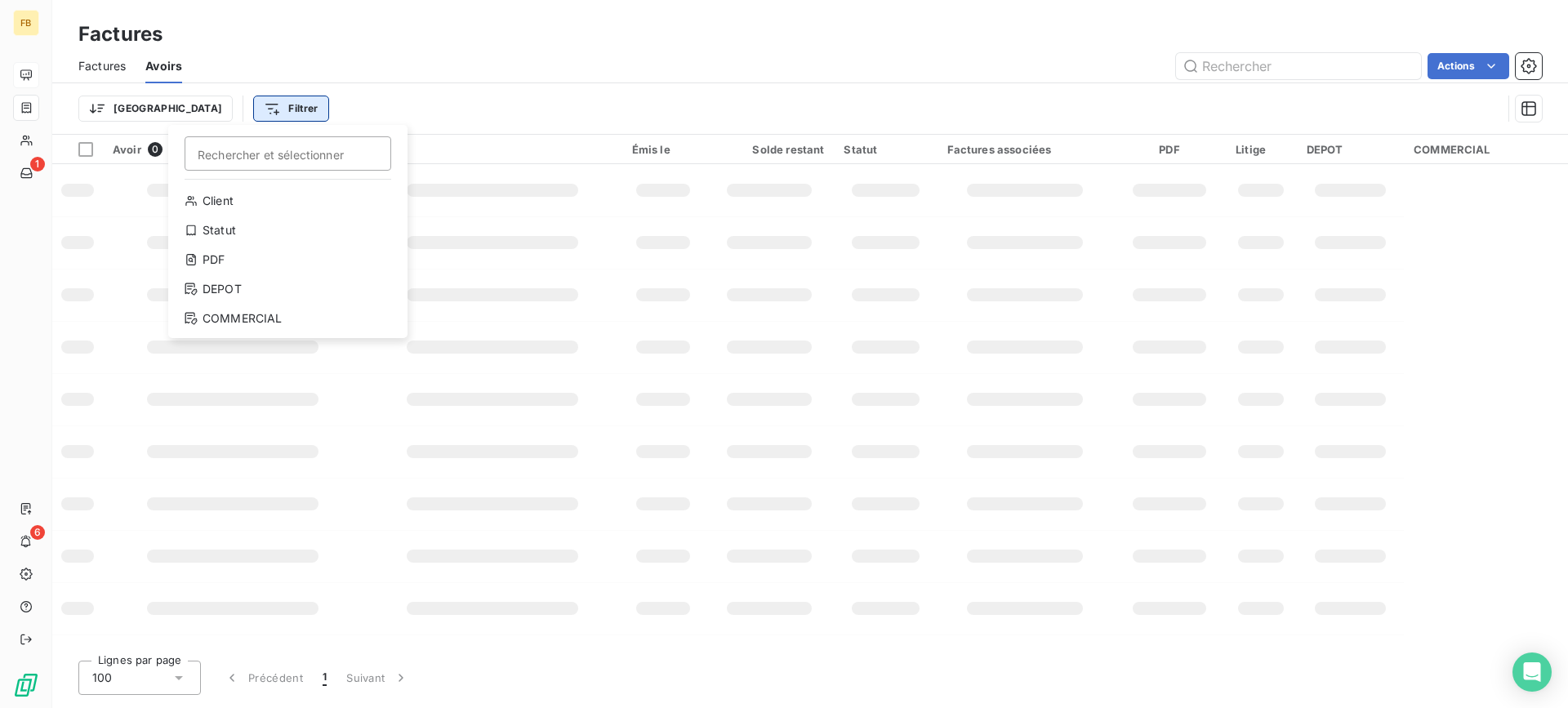
click at [209, 110] on html "FB 1 6 Factures Factures Avoirs Actions Trier Filtrer Rechercher et sélectionne…" at bounding box center [784, 354] width 1568 height 708
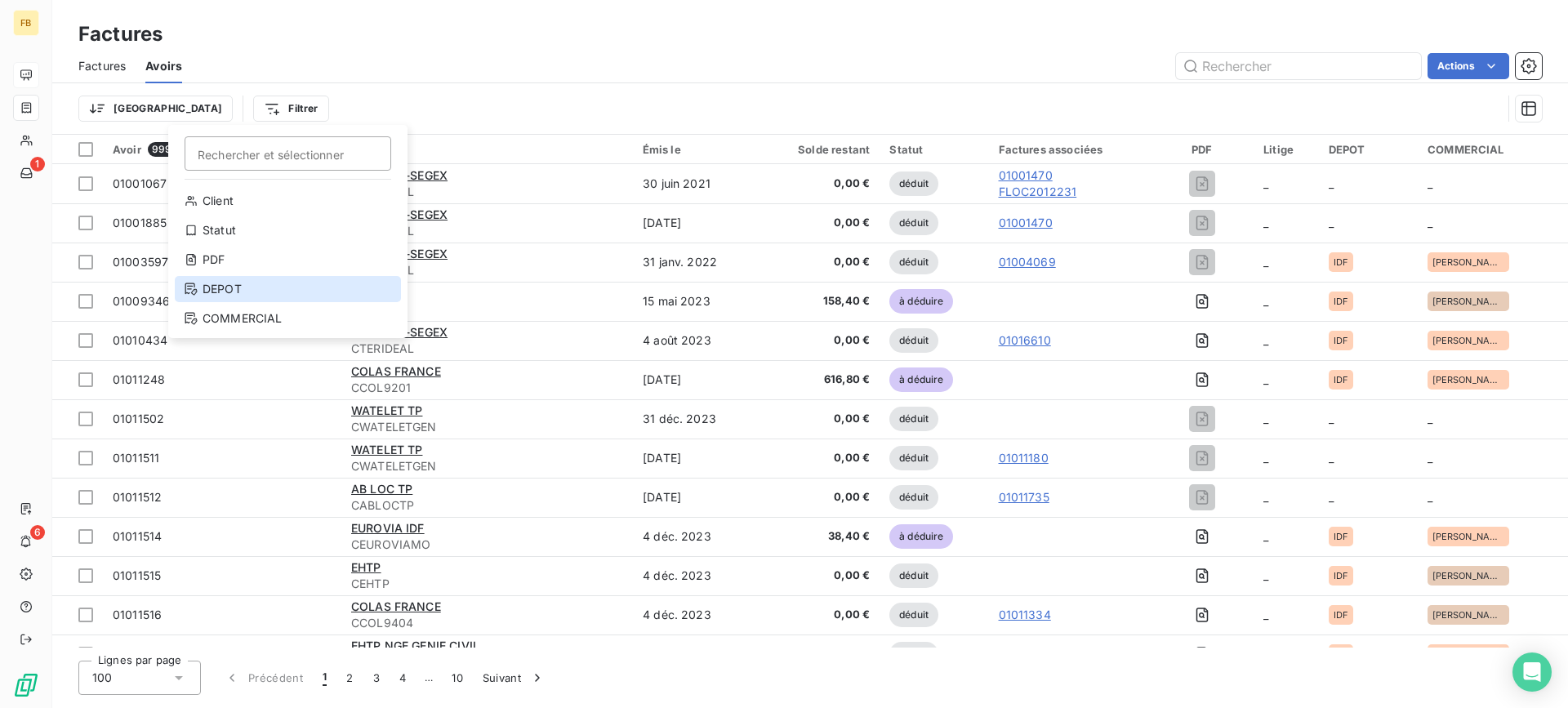
click at [233, 291] on div "DEPOT" at bounding box center [288, 289] width 226 height 26
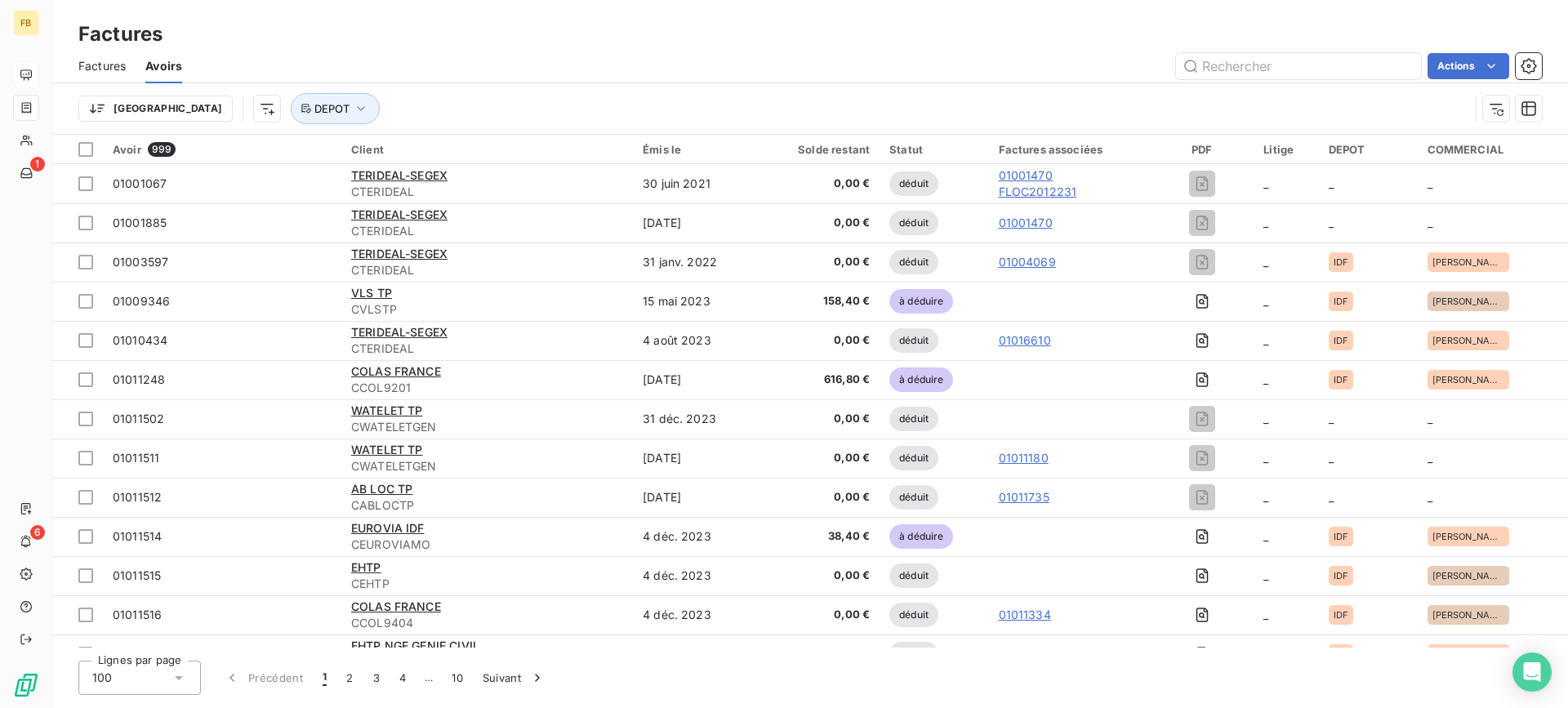
click at [110, 69] on span "Factures" at bounding box center [102, 66] width 48 height 17
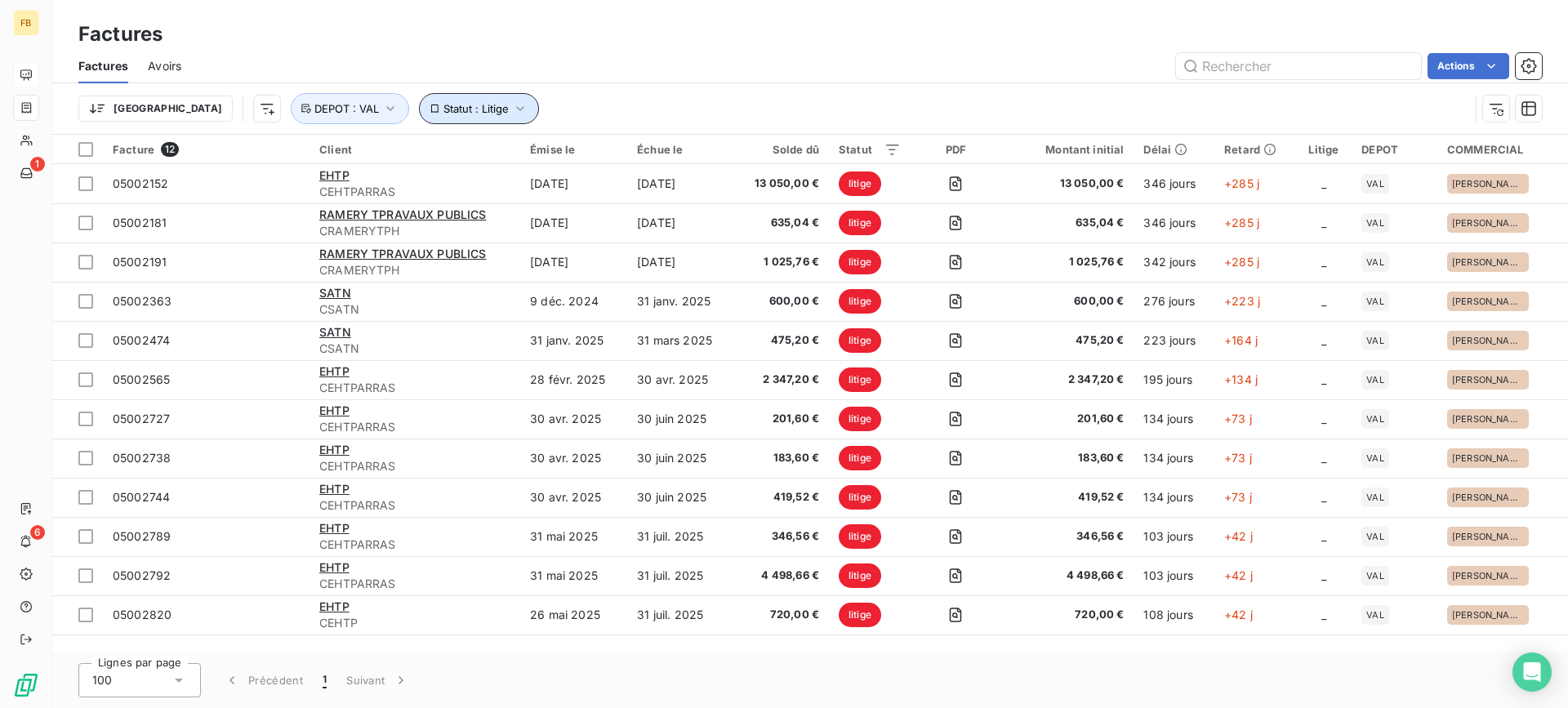
click at [443, 108] on span "Statut : Litige" at bounding box center [476, 109] width 65 height 13
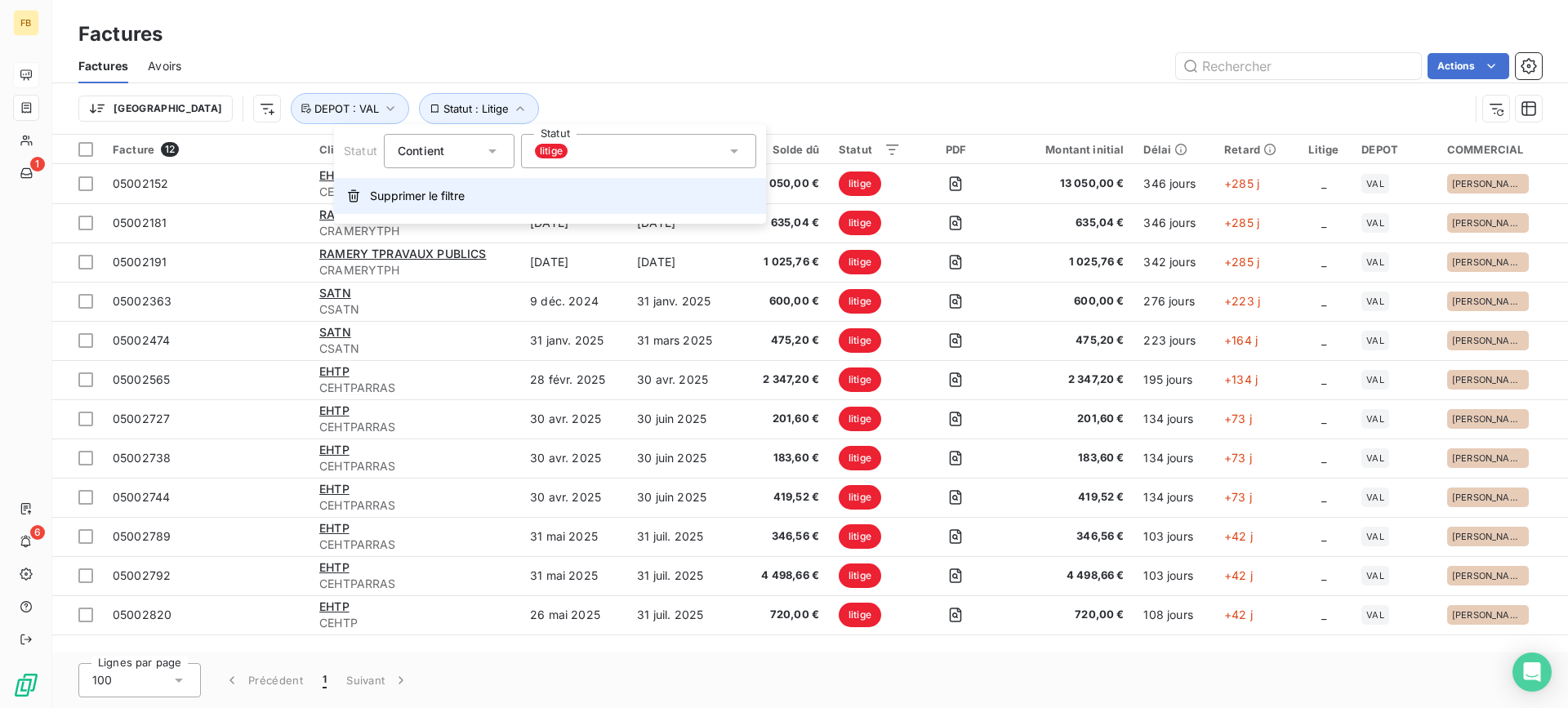
click at [457, 187] on button "Supprimer le filtre" at bounding box center [550, 196] width 432 height 36
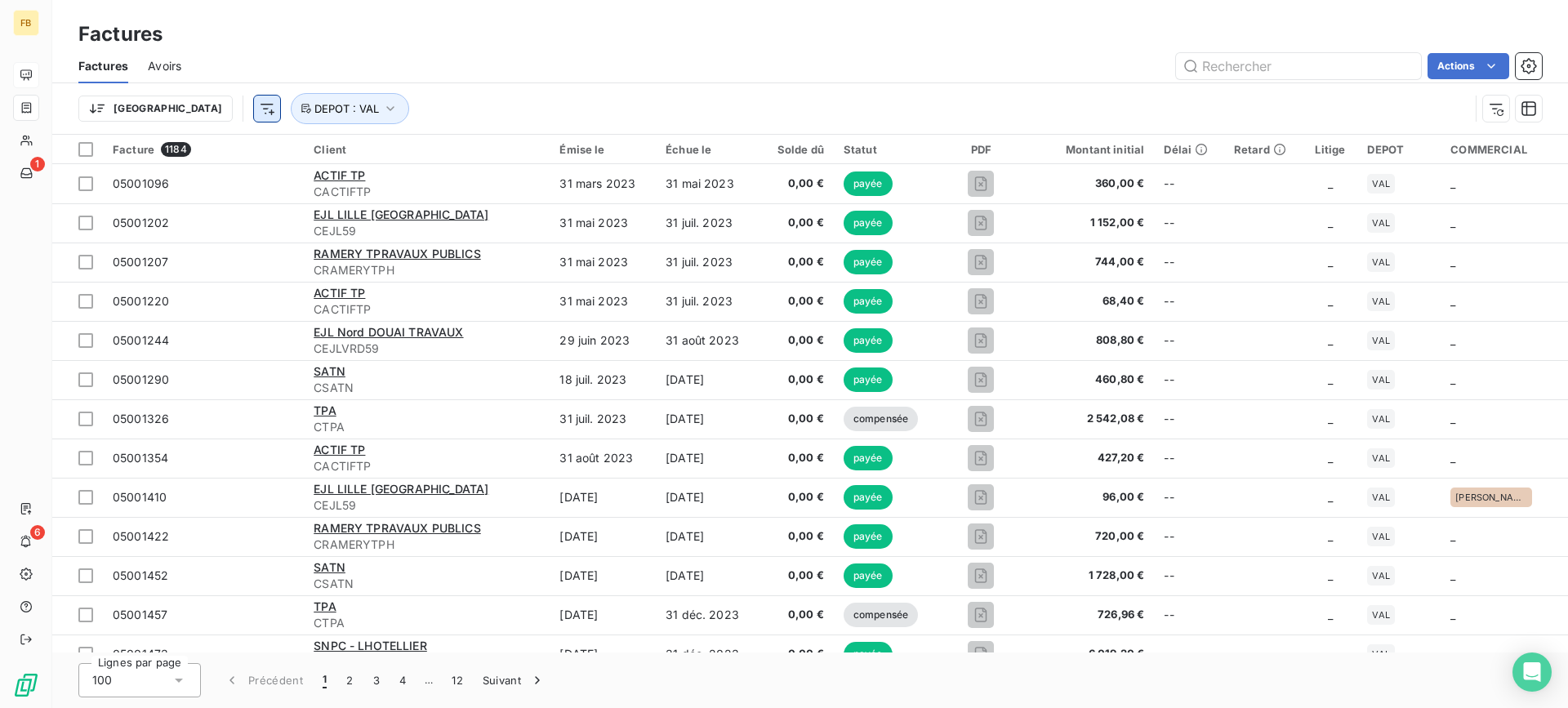
click at [180, 106] on html "FB 1 6 Factures Factures Avoirs Actions [GEOGRAPHIC_DATA] DEPOT : VAL Facture 1…" at bounding box center [784, 354] width 1568 height 708
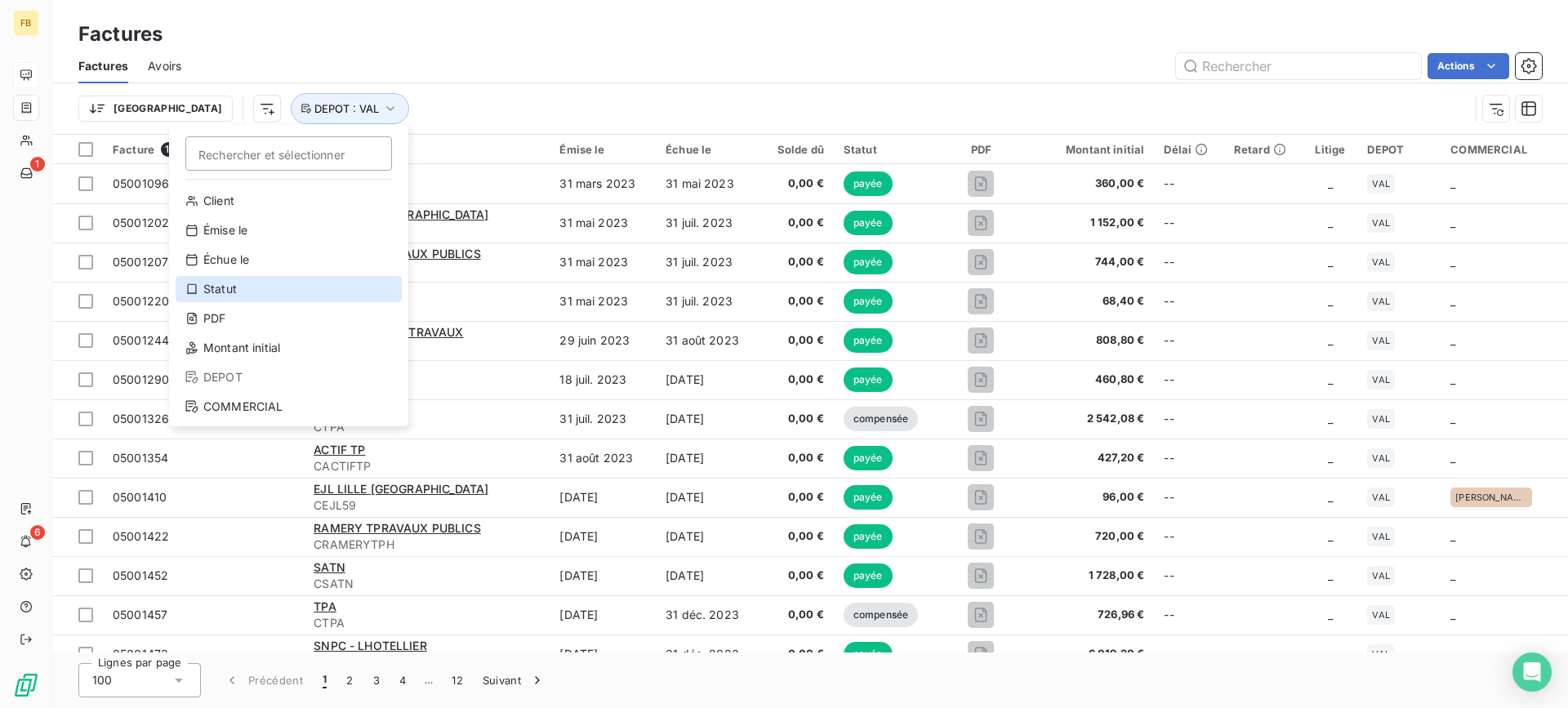
click at [276, 291] on div "Statut" at bounding box center [289, 289] width 226 height 26
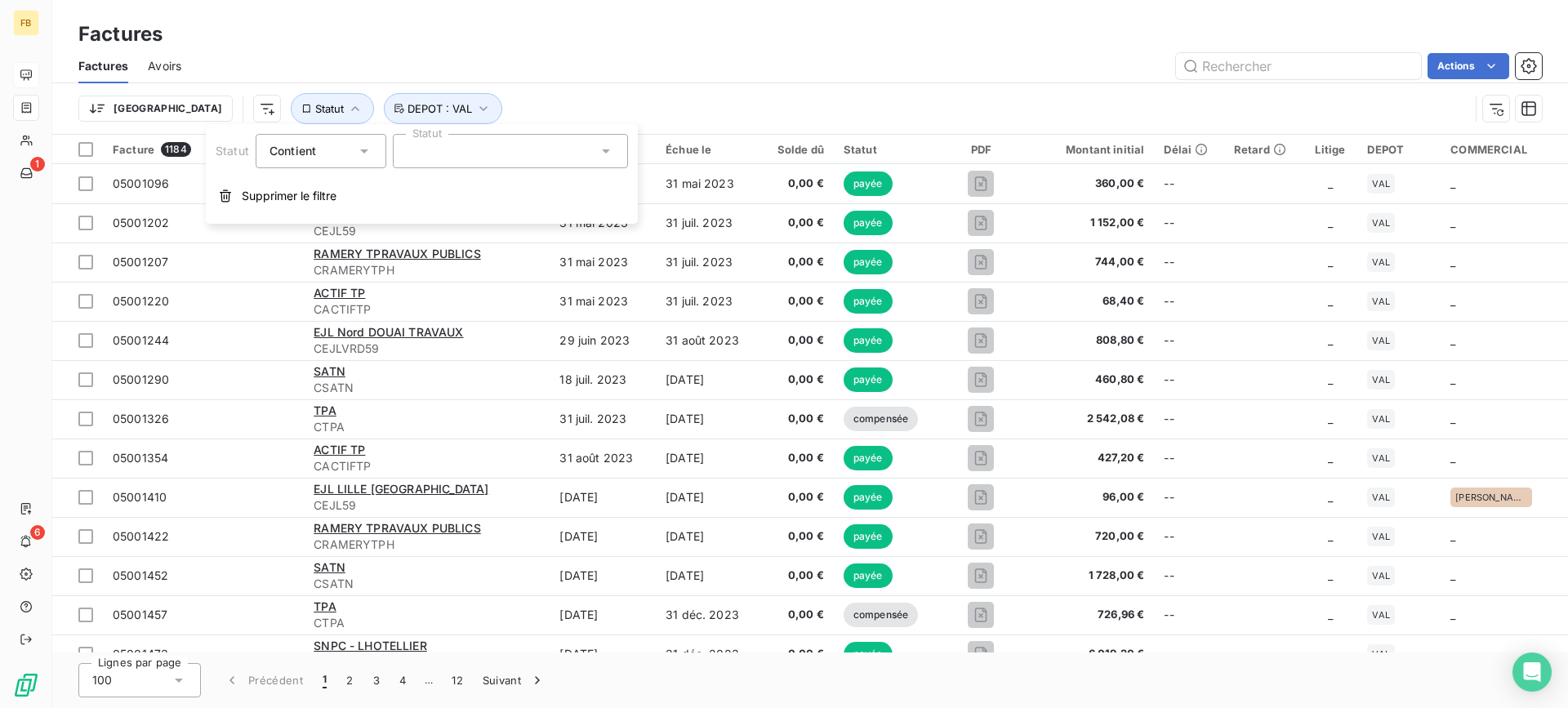
click at [412, 151] on div at bounding box center [510, 151] width 235 height 34
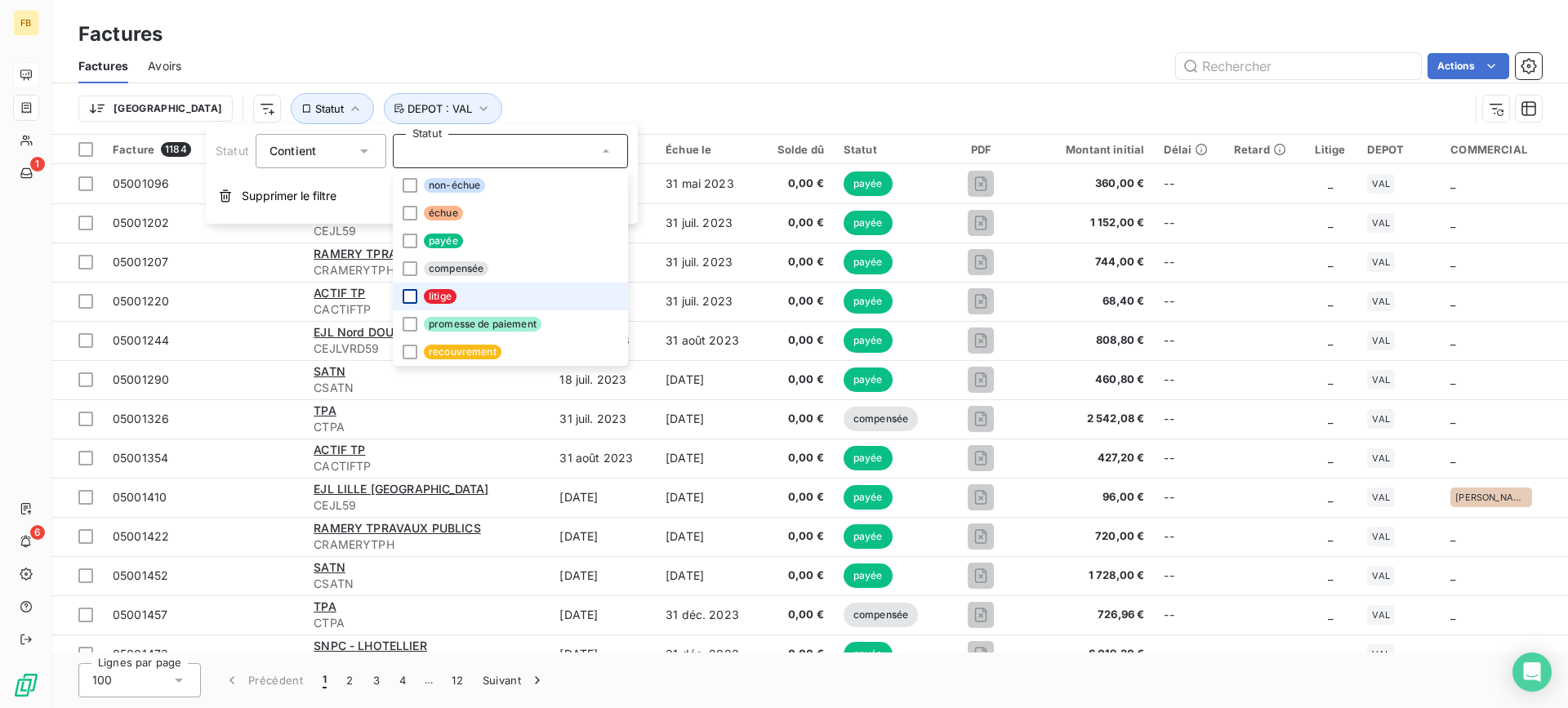
click at [414, 295] on div at bounding box center [410, 297] width 15 height 15
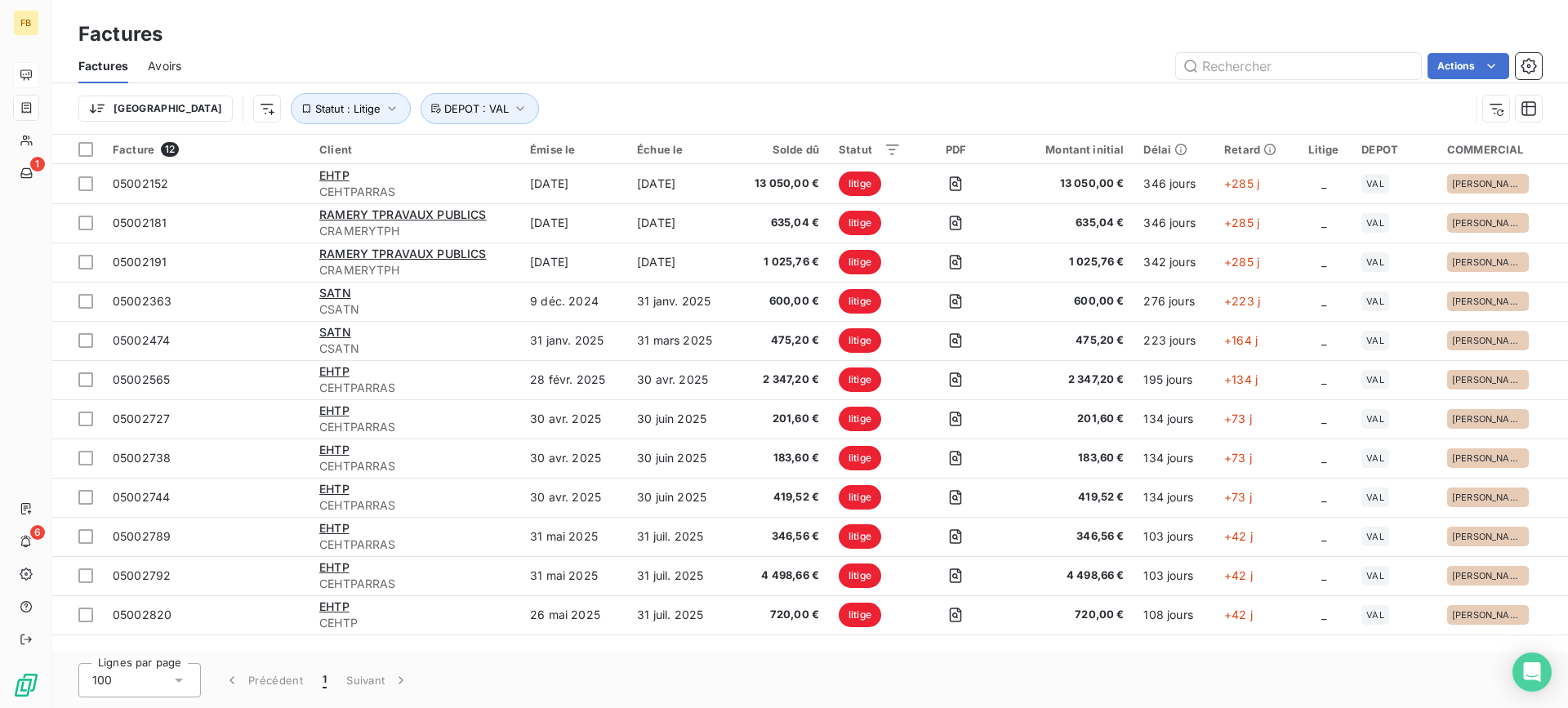
click at [525, 90] on div "Trier Statut : Litige DEPOT : VAL" at bounding box center [810, 109] width 1463 height 51
click at [740, 64] on div "Actions" at bounding box center [871, 65] width 1341 height 26
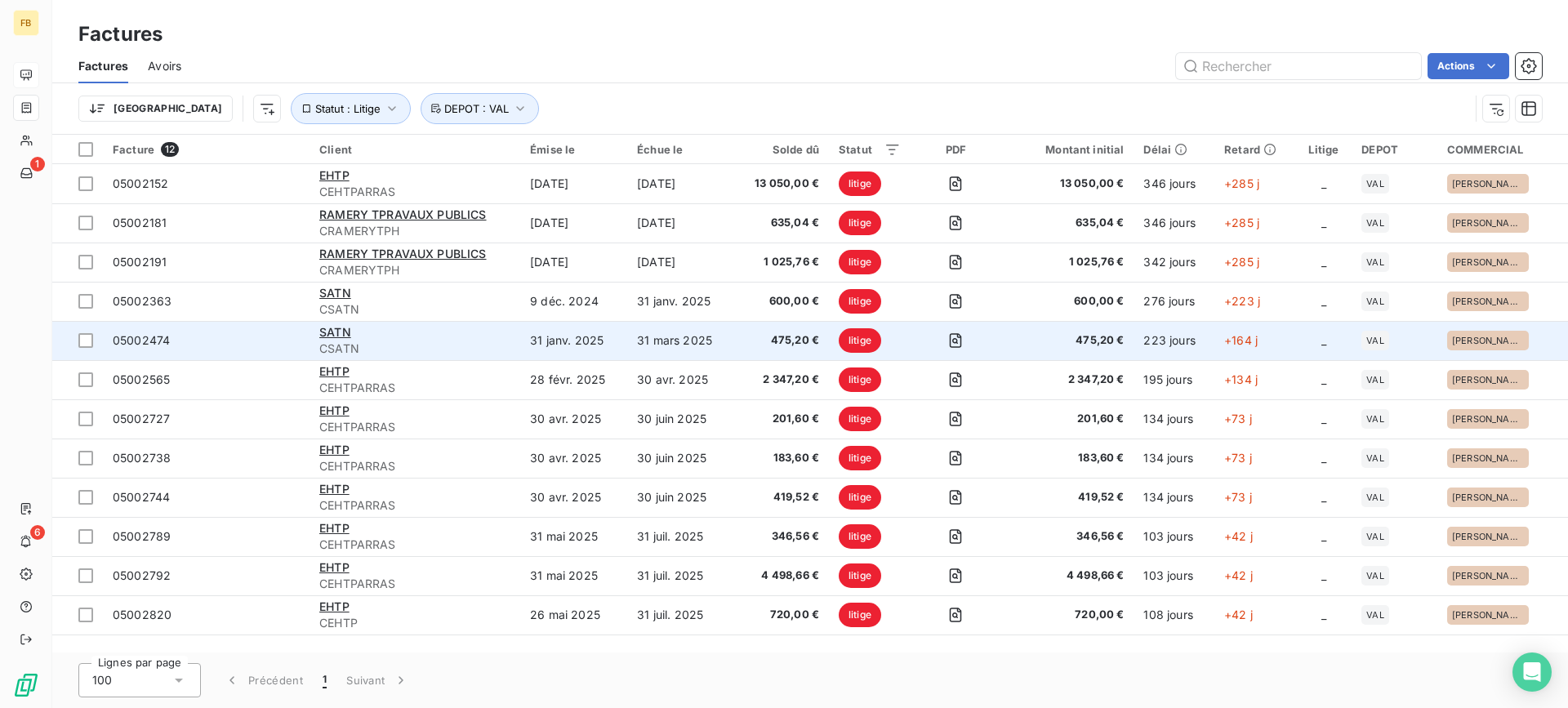
click at [635, 343] on td "31 mars 2025" at bounding box center [681, 341] width 107 height 39
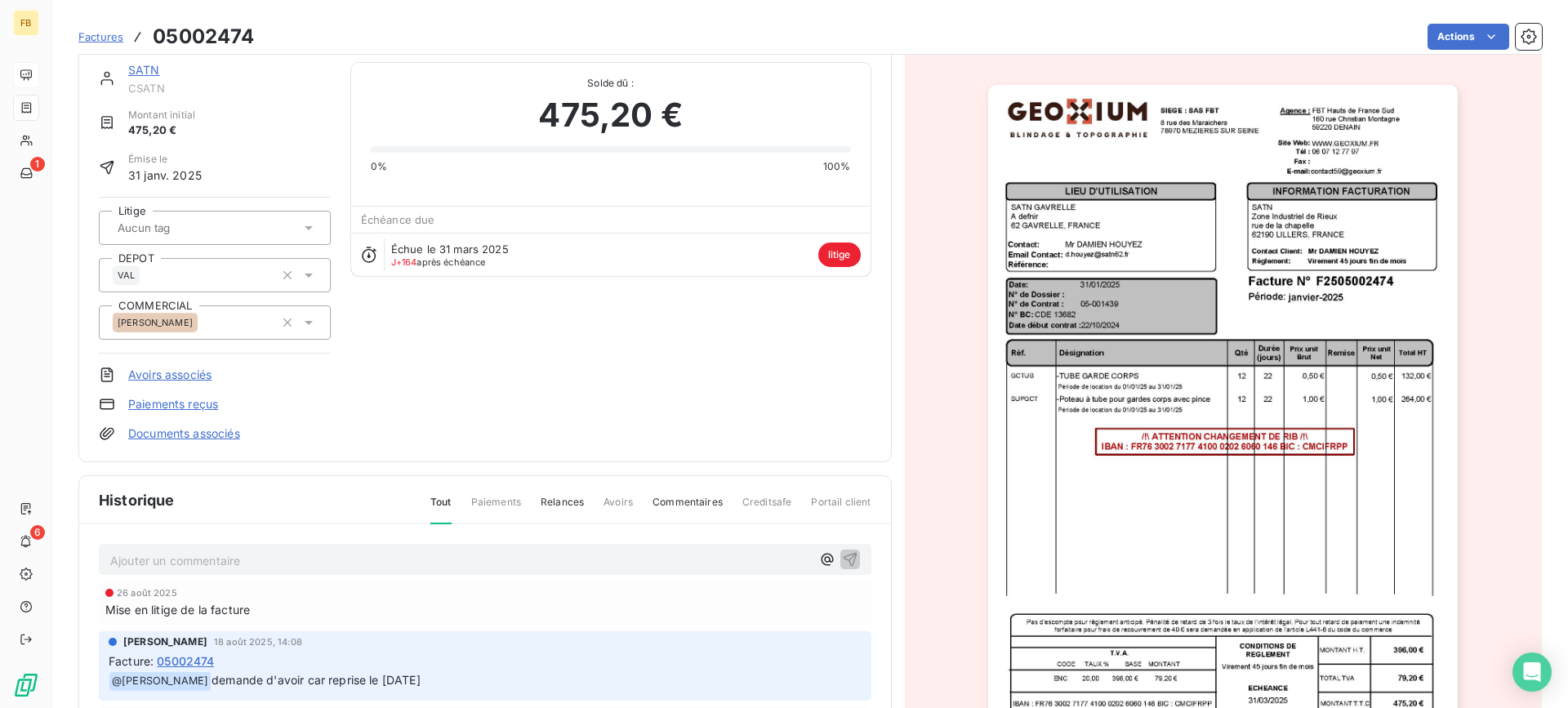
scroll to position [84, 0]
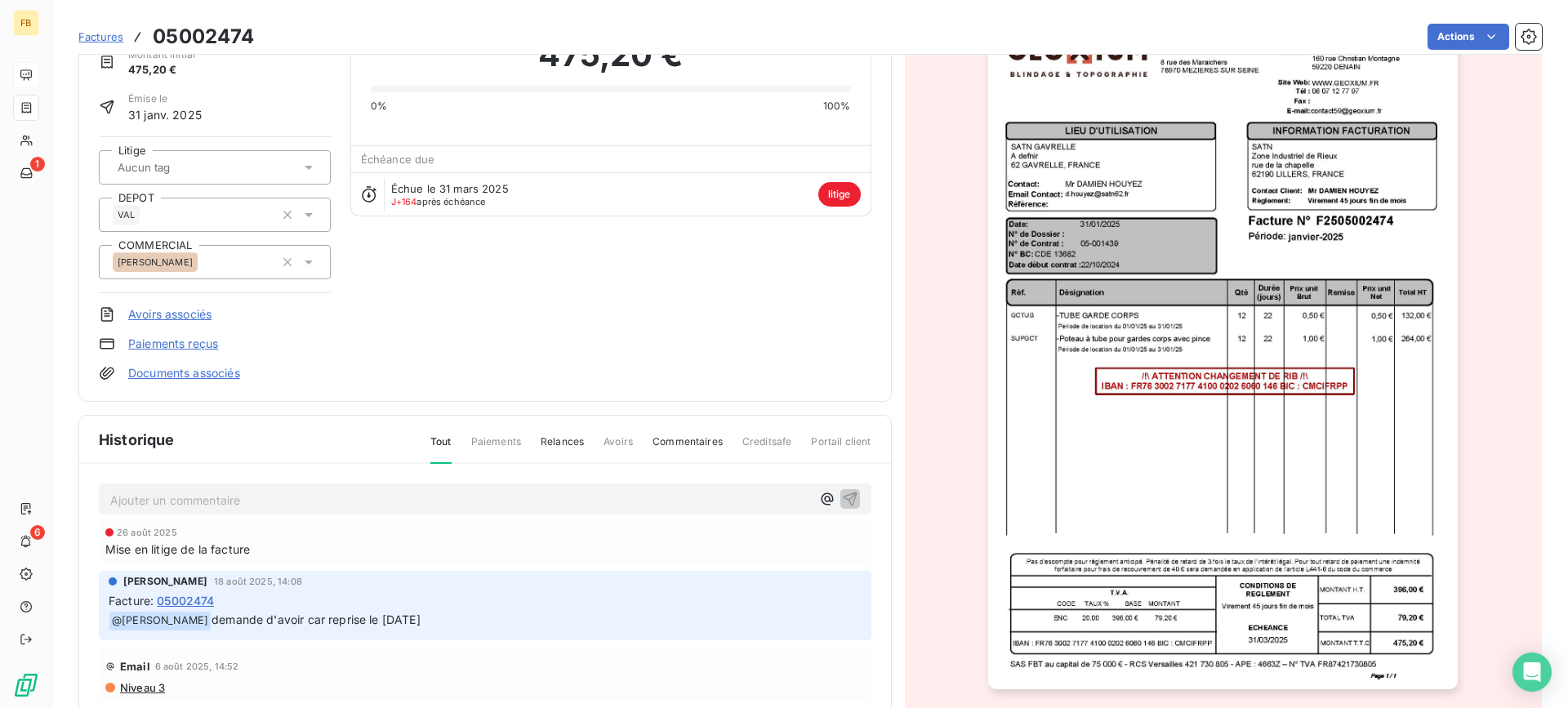
click at [1234, 350] on img "button" at bounding box center [1222, 357] width 469 height 664
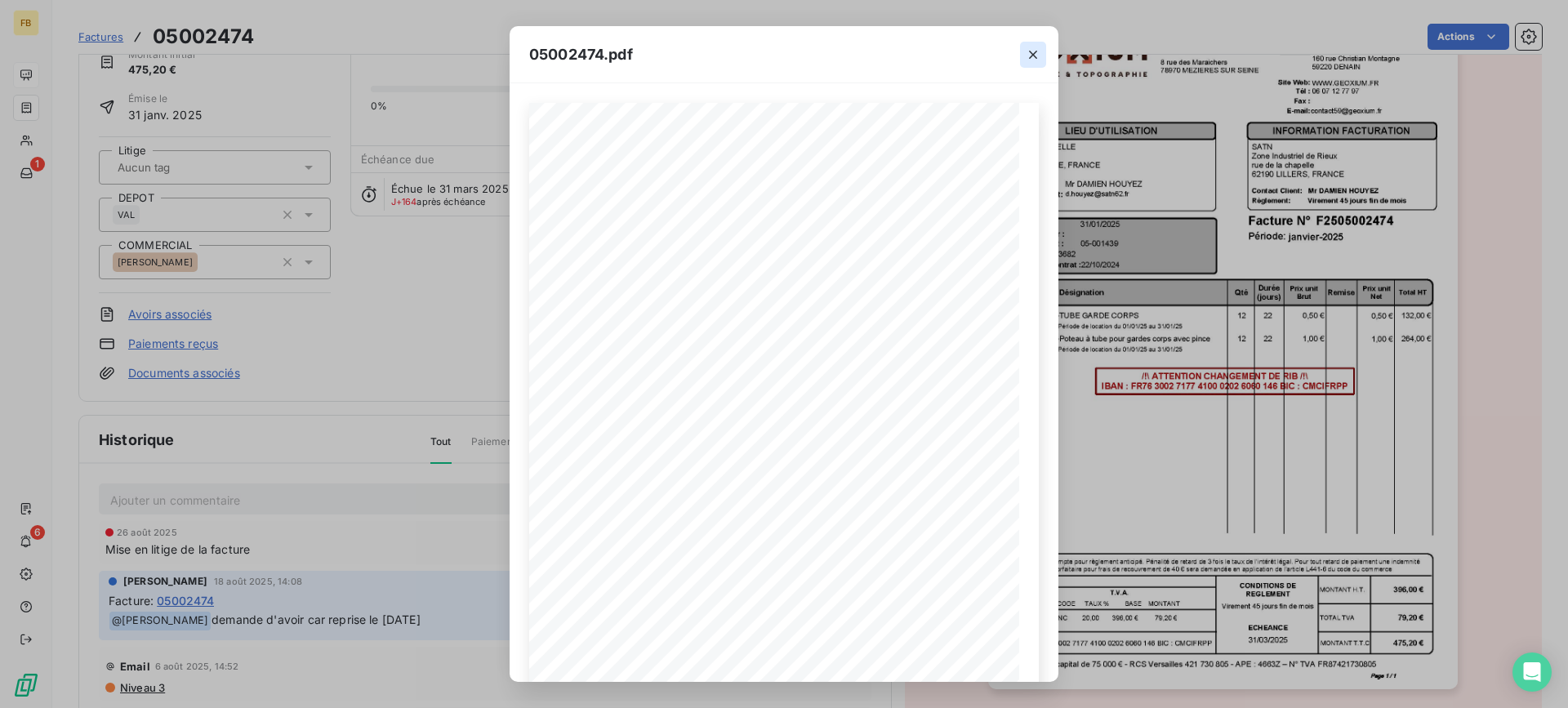
click at [1027, 59] on icon "button" at bounding box center [1033, 55] width 17 height 17
